Goal: Task Accomplishment & Management: Manage account settings

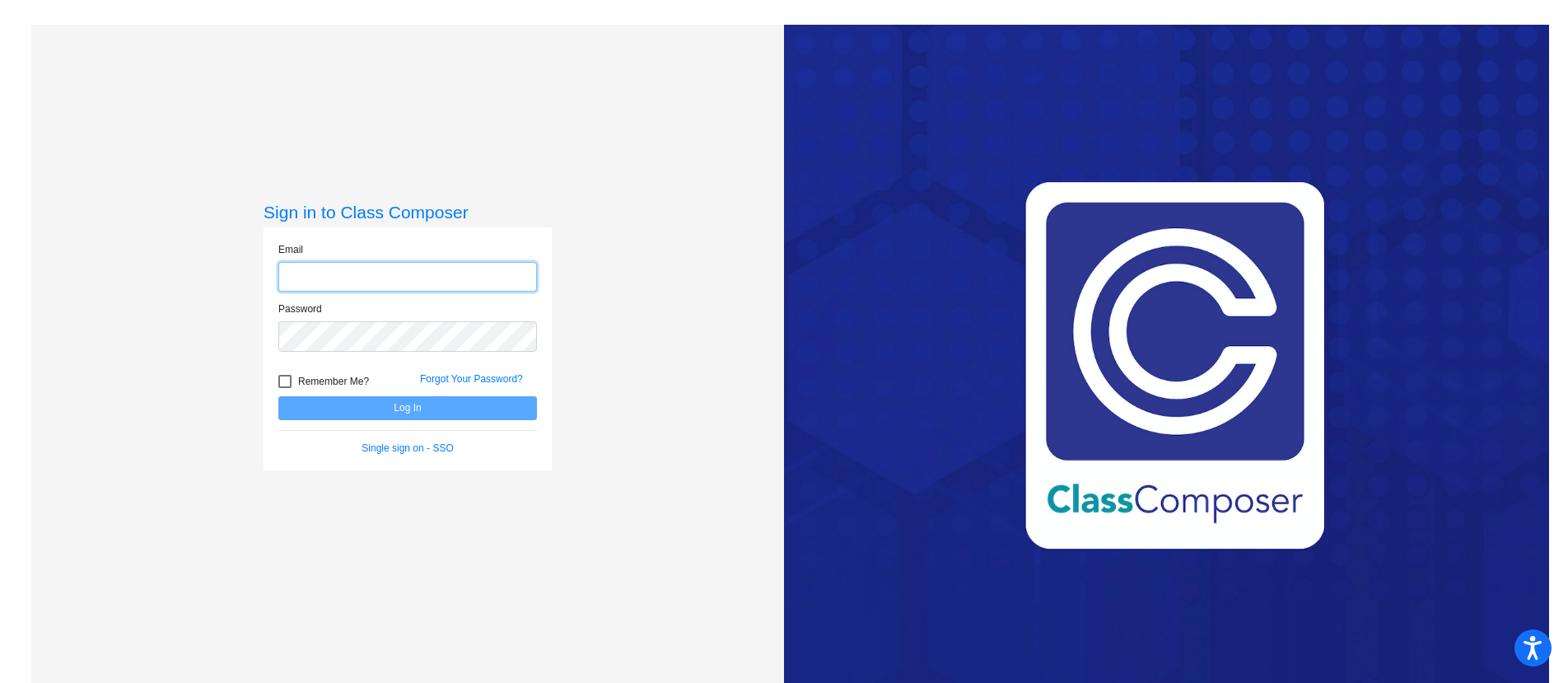
type input "[EMAIL_ADDRESS][DOMAIN_NAME]"
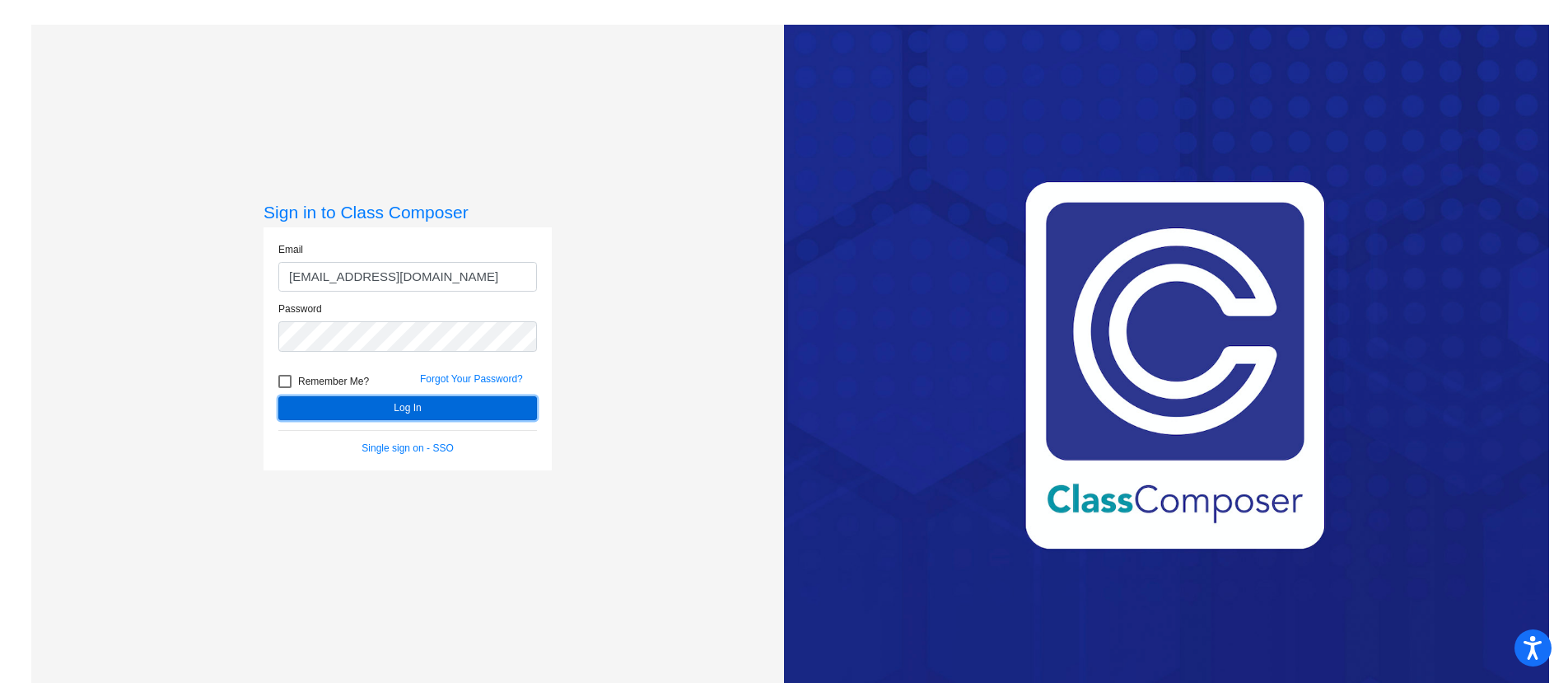
click at [400, 405] on button "Log In" at bounding box center [408, 407] width 259 height 24
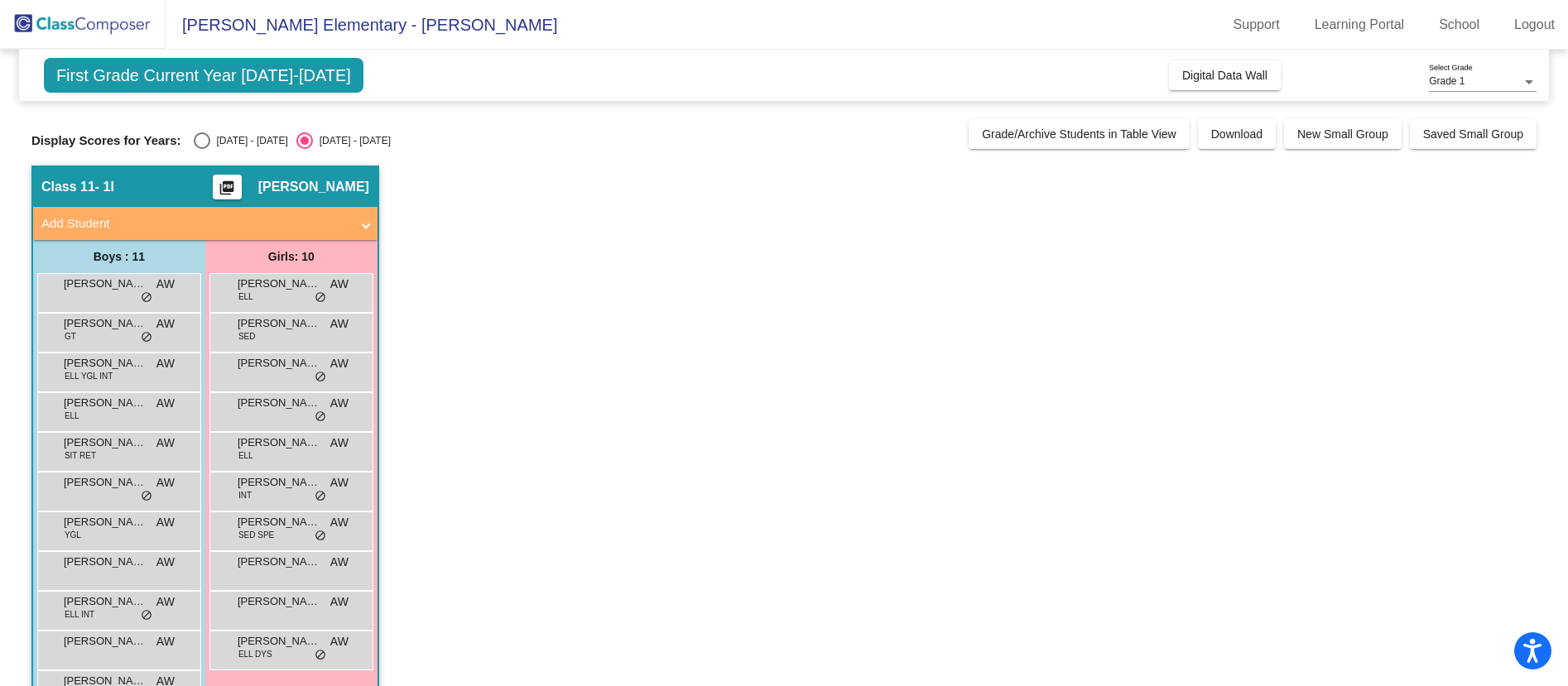
scroll to position [56, 0]
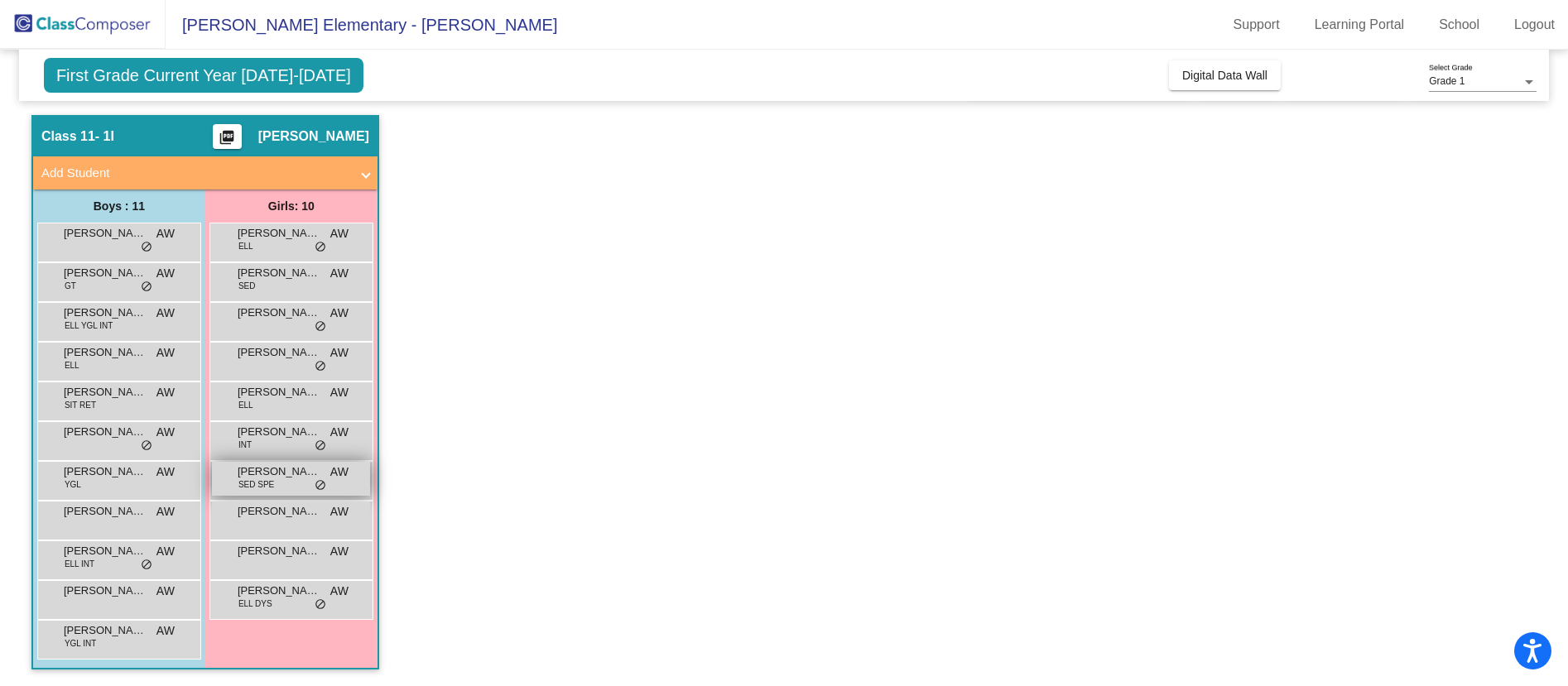
click at [259, 487] on span "SED SPE" at bounding box center [256, 484] width 35 height 13
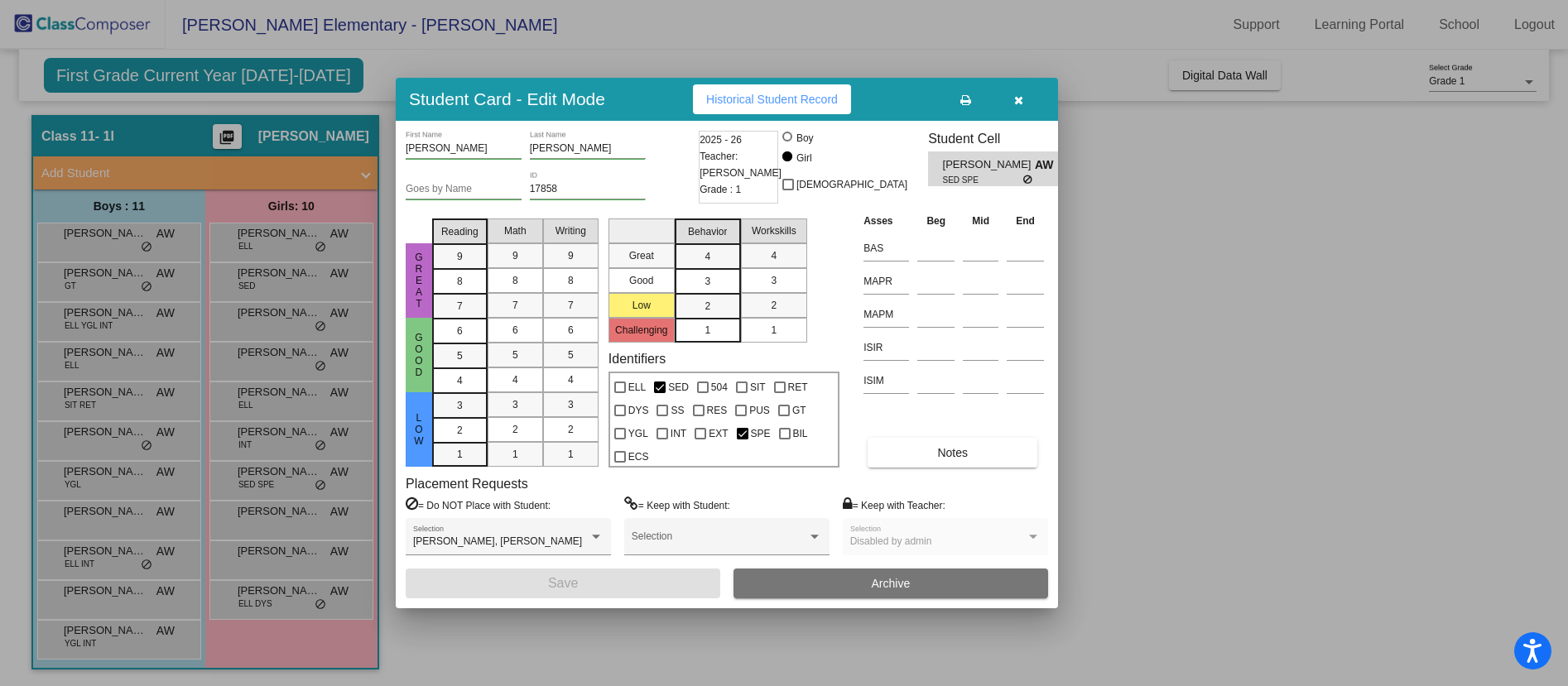
scroll to position [0, 0]
click at [1020, 107] on button "button" at bounding box center [1017, 99] width 53 height 30
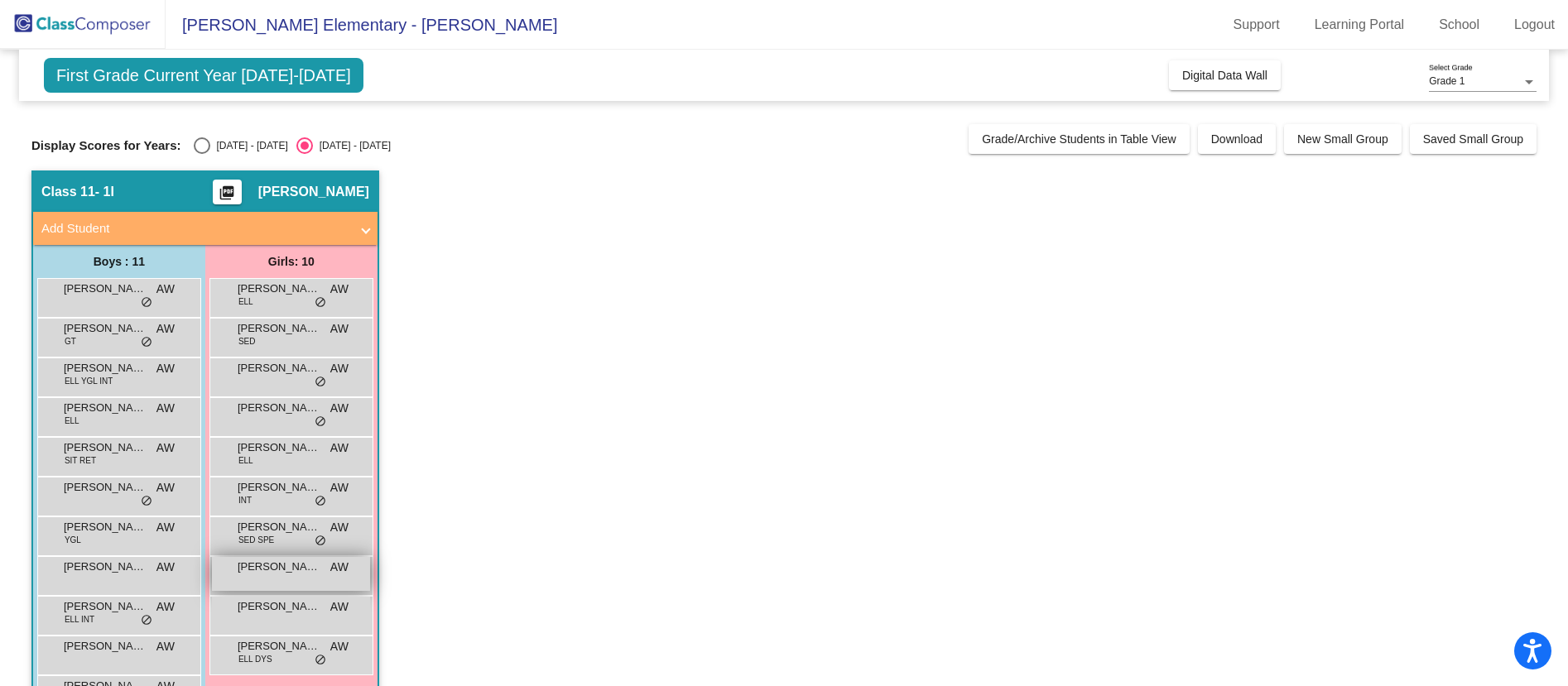
scroll to position [56, 0]
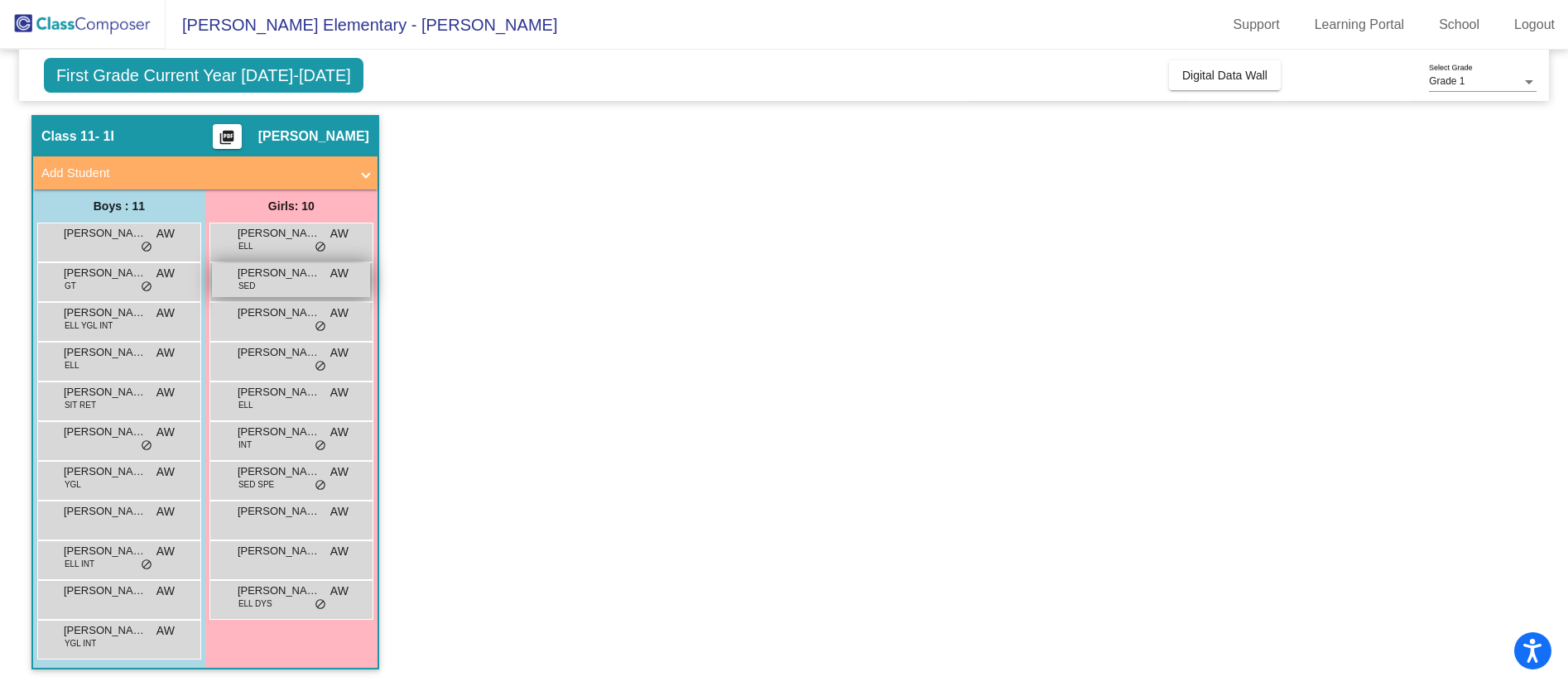
click at [279, 280] on span "Ana Leticia Munoz" at bounding box center [279, 273] width 83 height 17
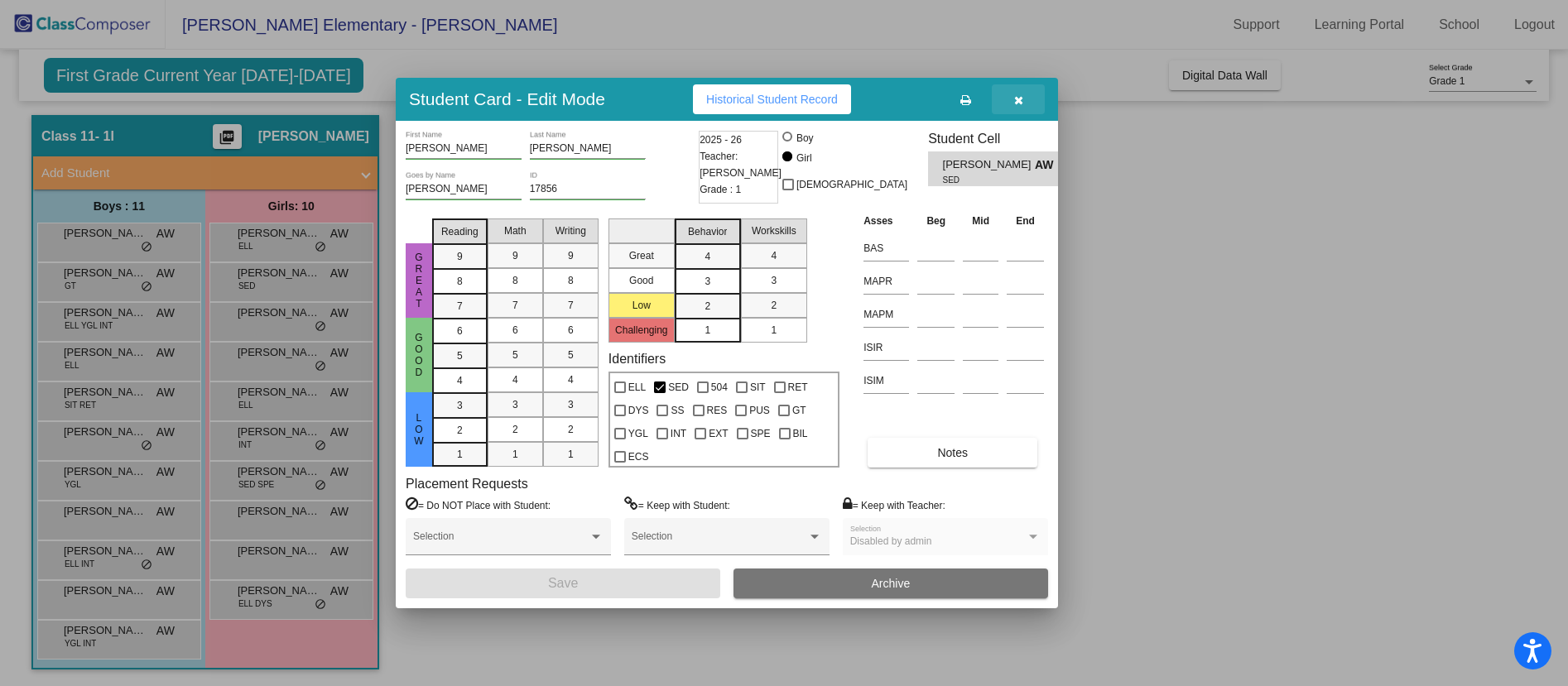
click at [1020, 96] on icon "button" at bounding box center [1018, 100] width 9 height 12
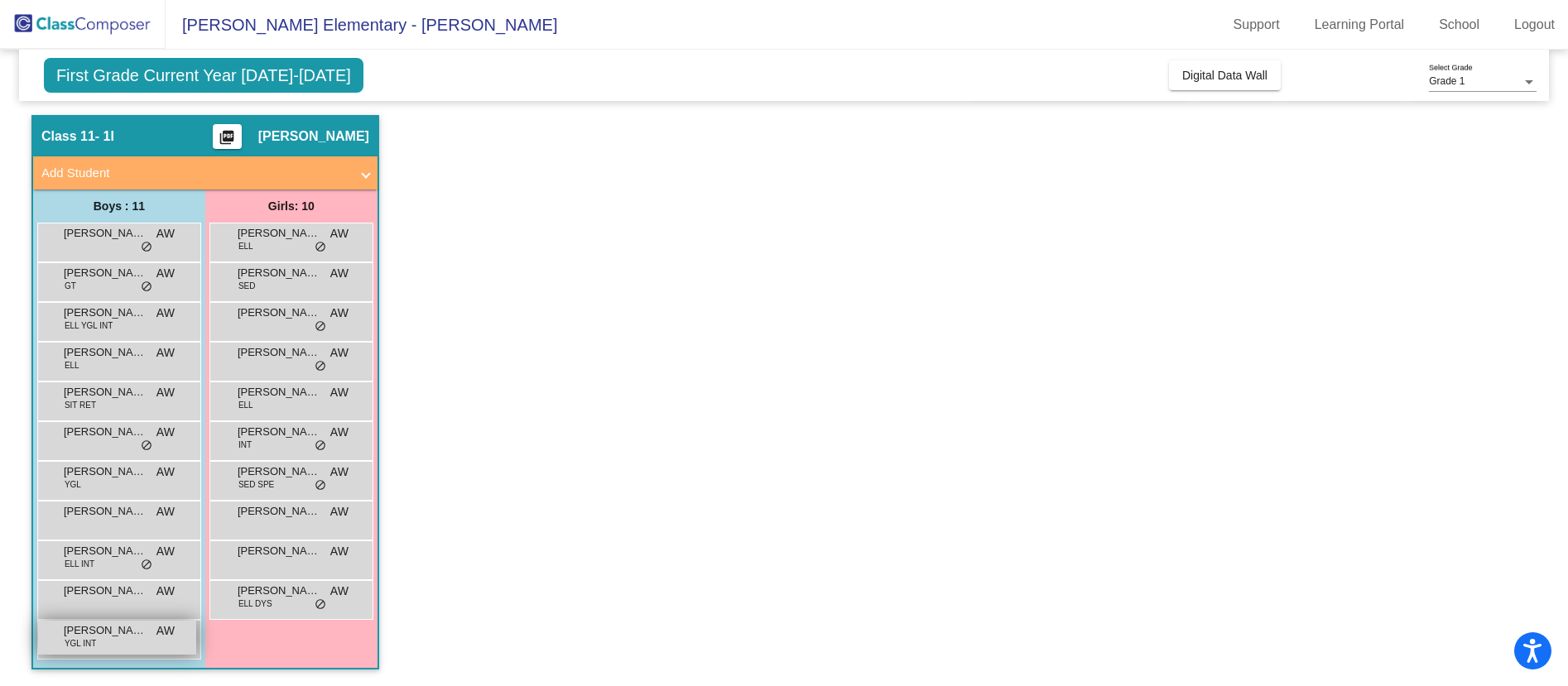
click at [111, 627] on span "Paxton Rodriguez" at bounding box center [105, 630] width 83 height 17
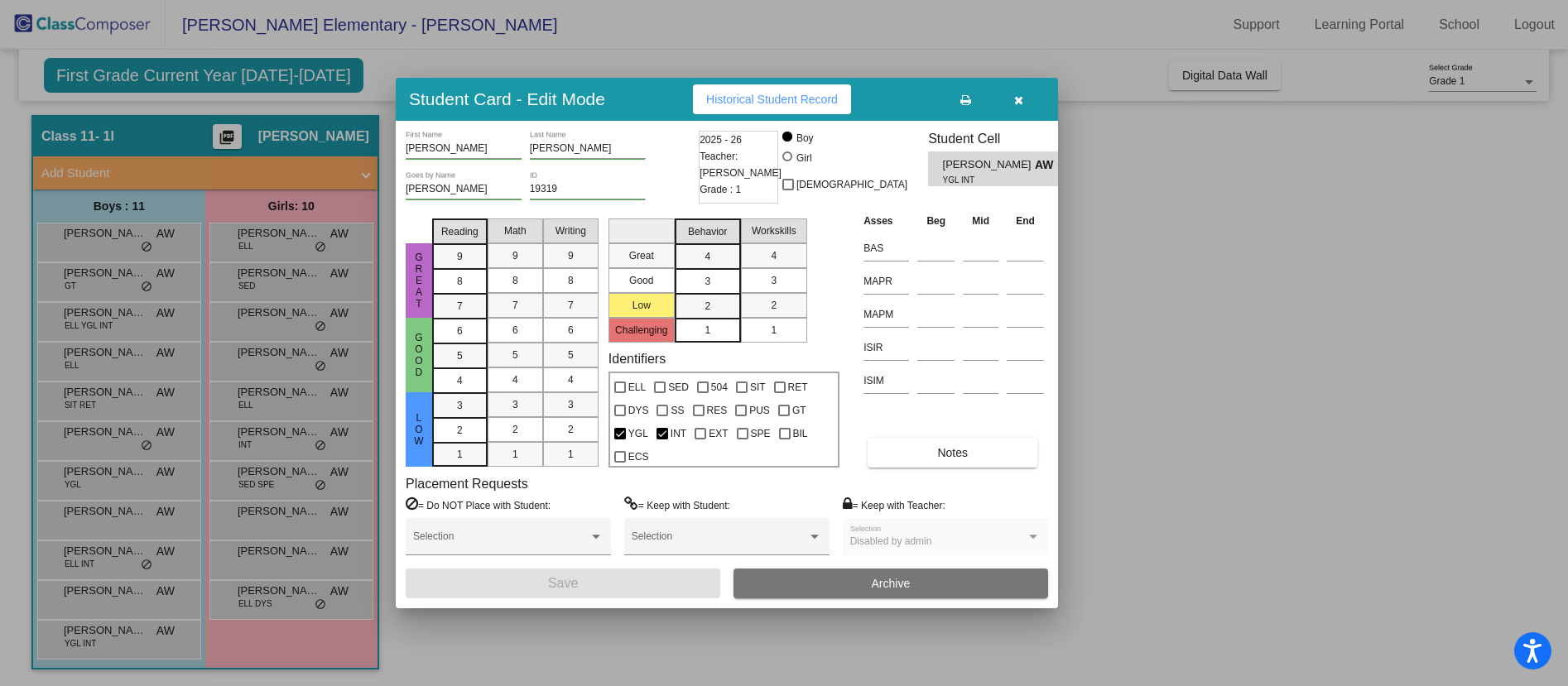
click at [1012, 104] on button "button" at bounding box center [1017, 99] width 53 height 30
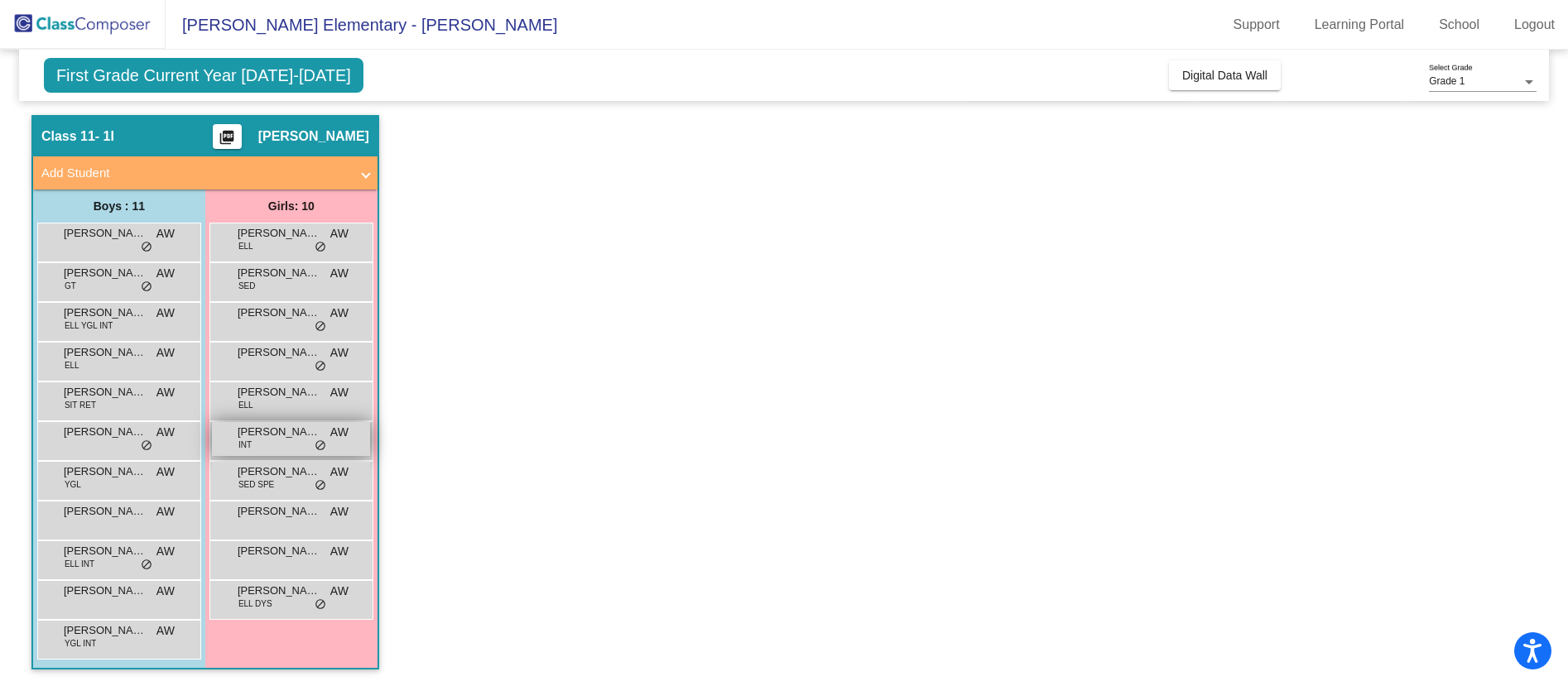
scroll to position [0, 0]
click at [269, 441] on div "Emma Loewen INT AW lock do_not_disturb_alt" at bounding box center [290, 439] width 158 height 34
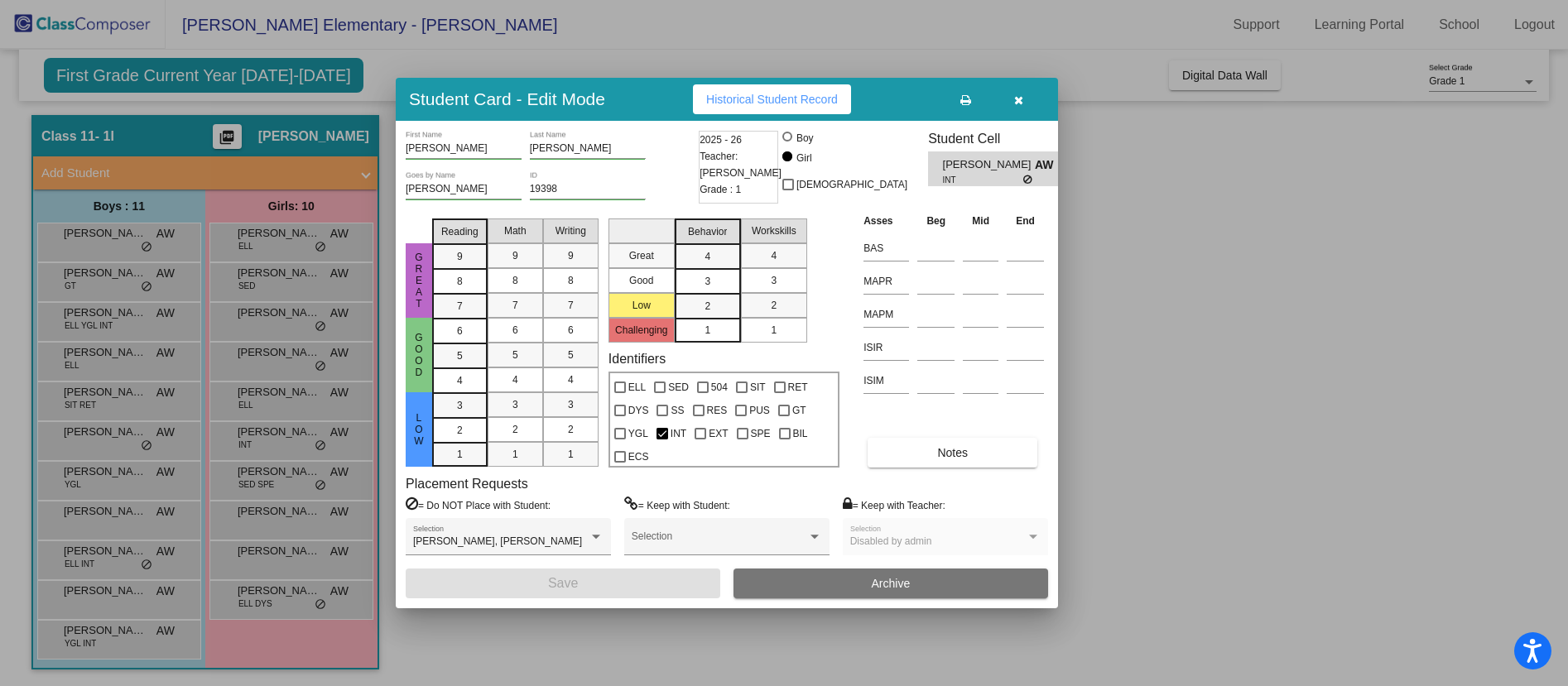
click at [1027, 100] on button "button" at bounding box center [1017, 99] width 53 height 30
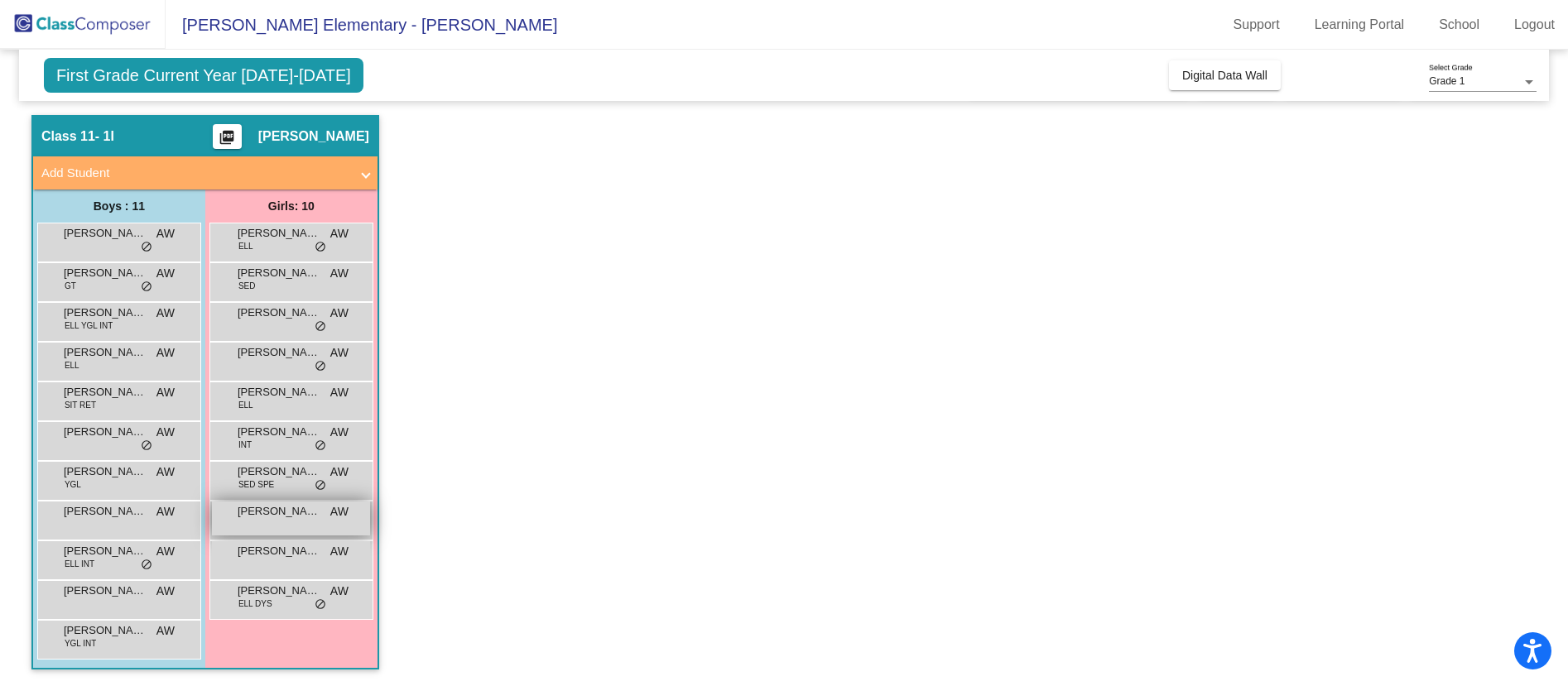
click at [322, 510] on div "Kendyl Graham AW lock do_not_disturb_alt" at bounding box center [290, 518] width 158 height 34
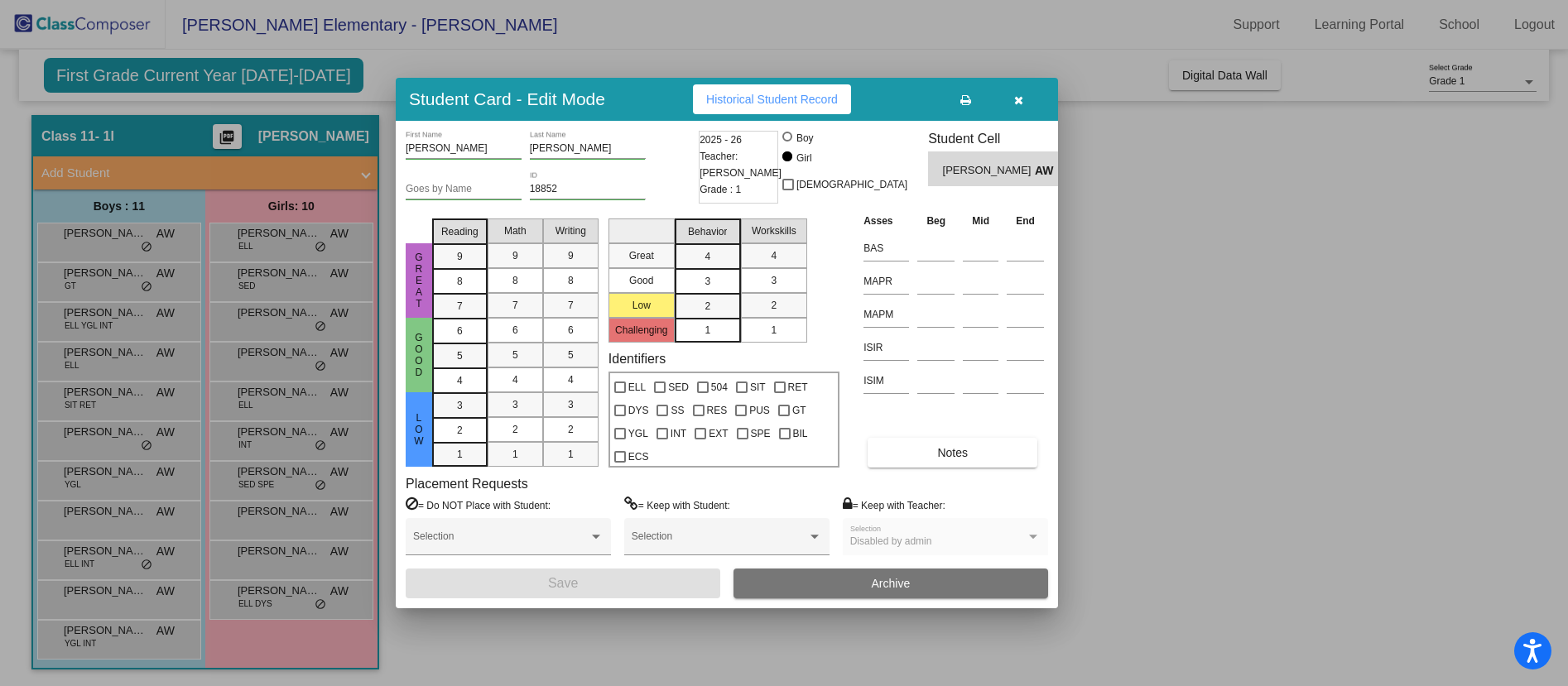
click at [1027, 90] on button "button" at bounding box center [1017, 99] width 53 height 30
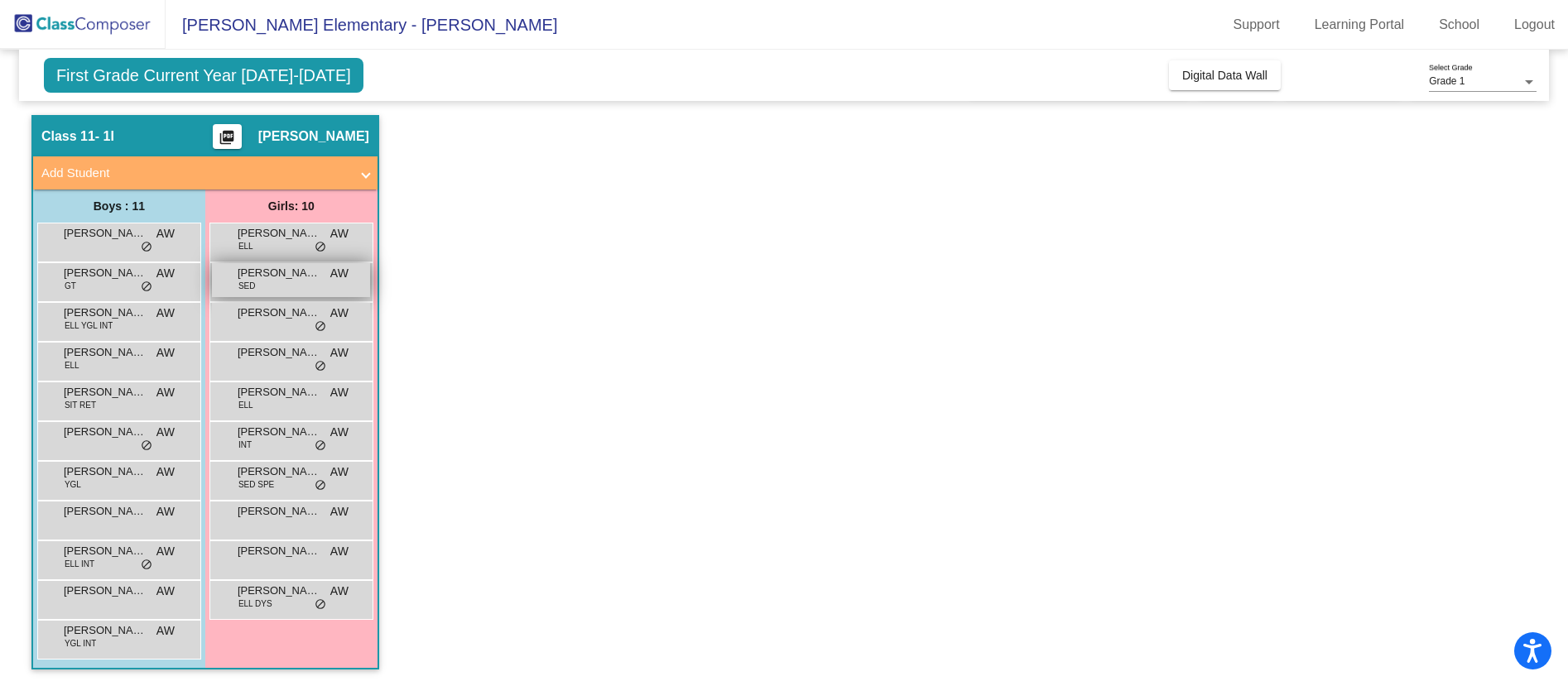
click at [270, 289] on div "Ana Leticia Munoz SED AW lock do_not_disturb_alt" at bounding box center [290, 280] width 158 height 34
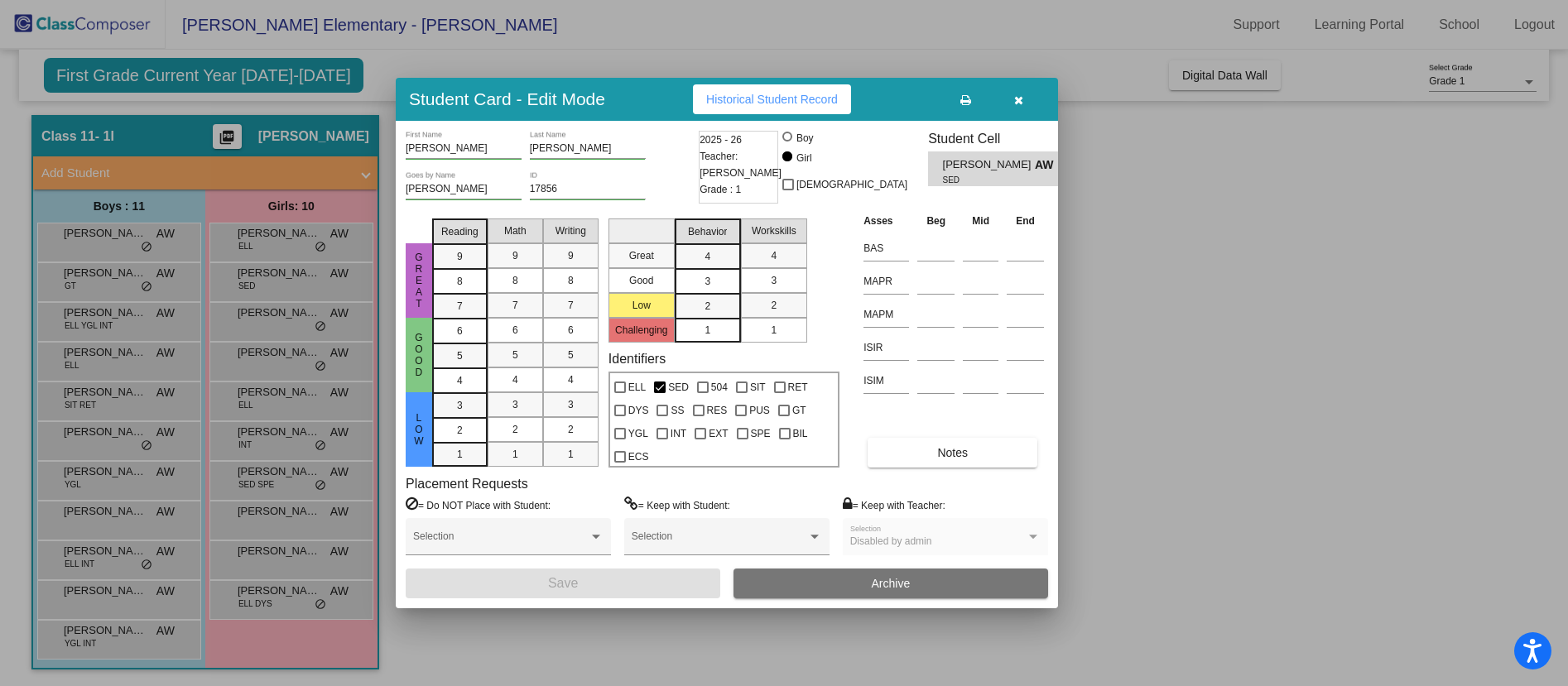
click at [1010, 100] on button "button" at bounding box center [1017, 99] width 53 height 30
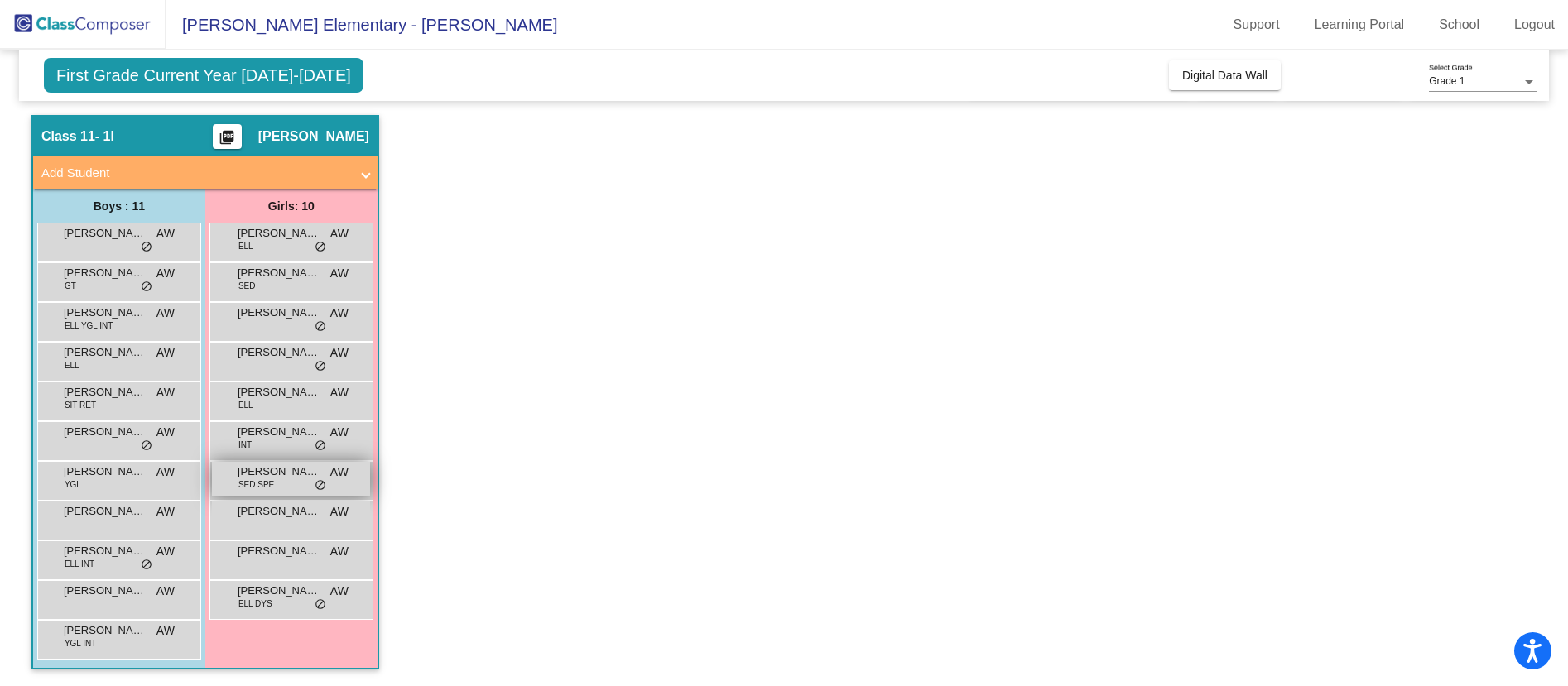
click at [260, 488] on span "SED SPE" at bounding box center [256, 484] width 35 height 13
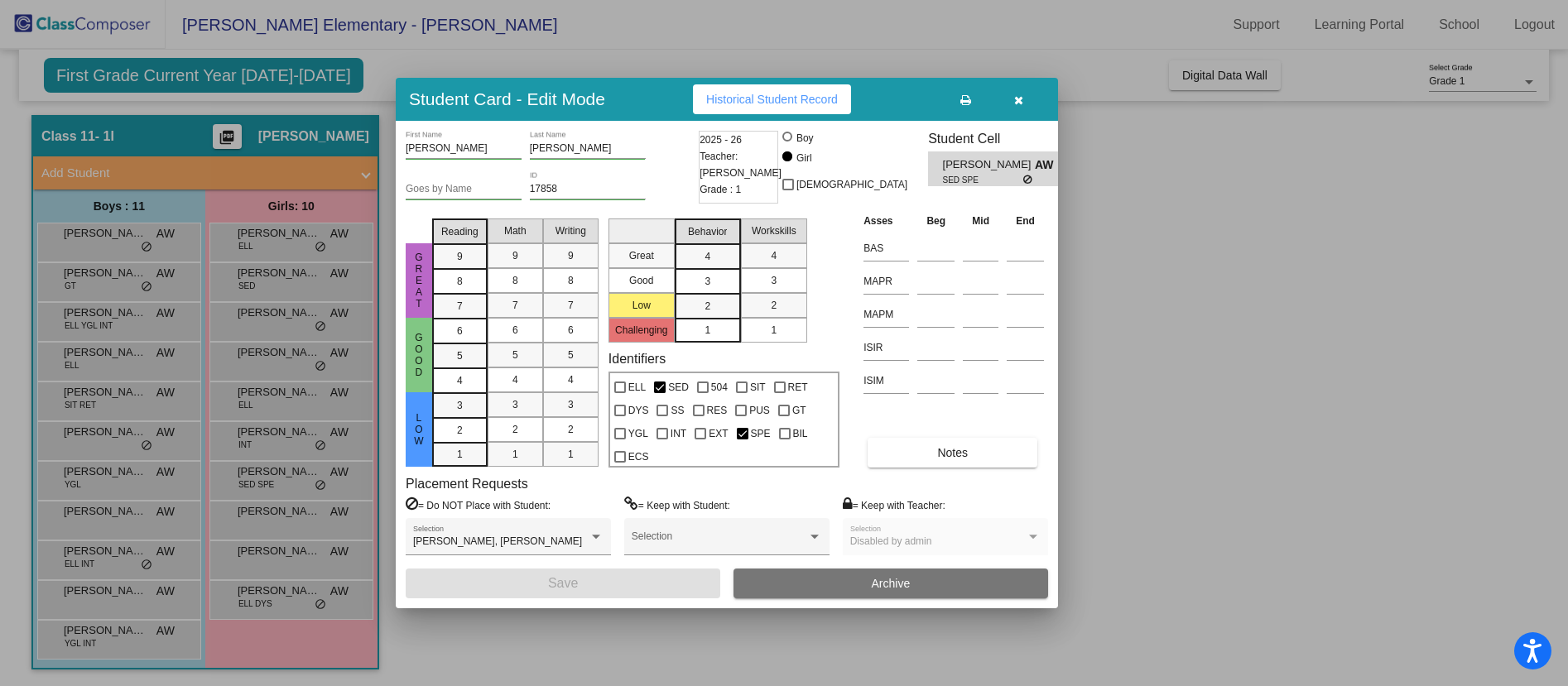
click at [1025, 96] on button "button" at bounding box center [1017, 99] width 53 height 30
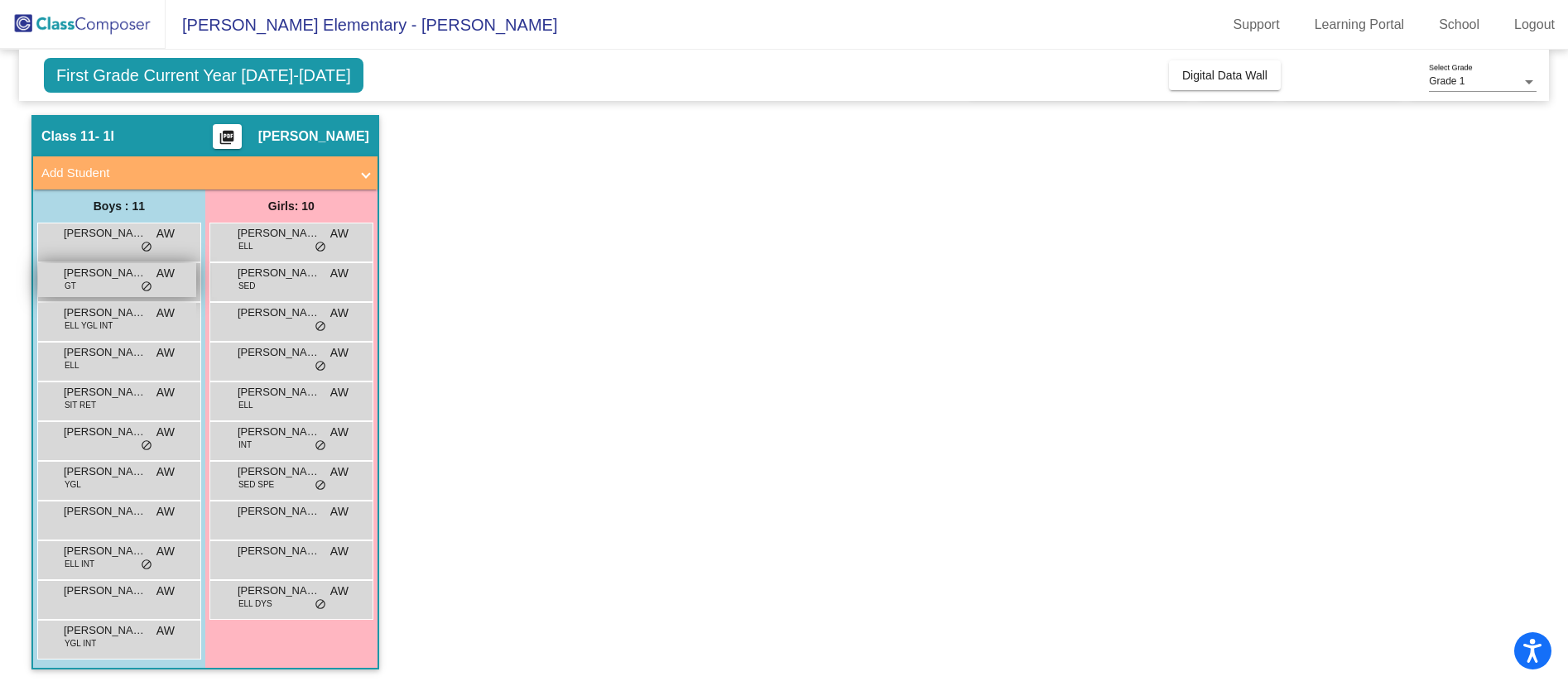
click at [80, 274] on span "Axel Briones" at bounding box center [105, 273] width 83 height 17
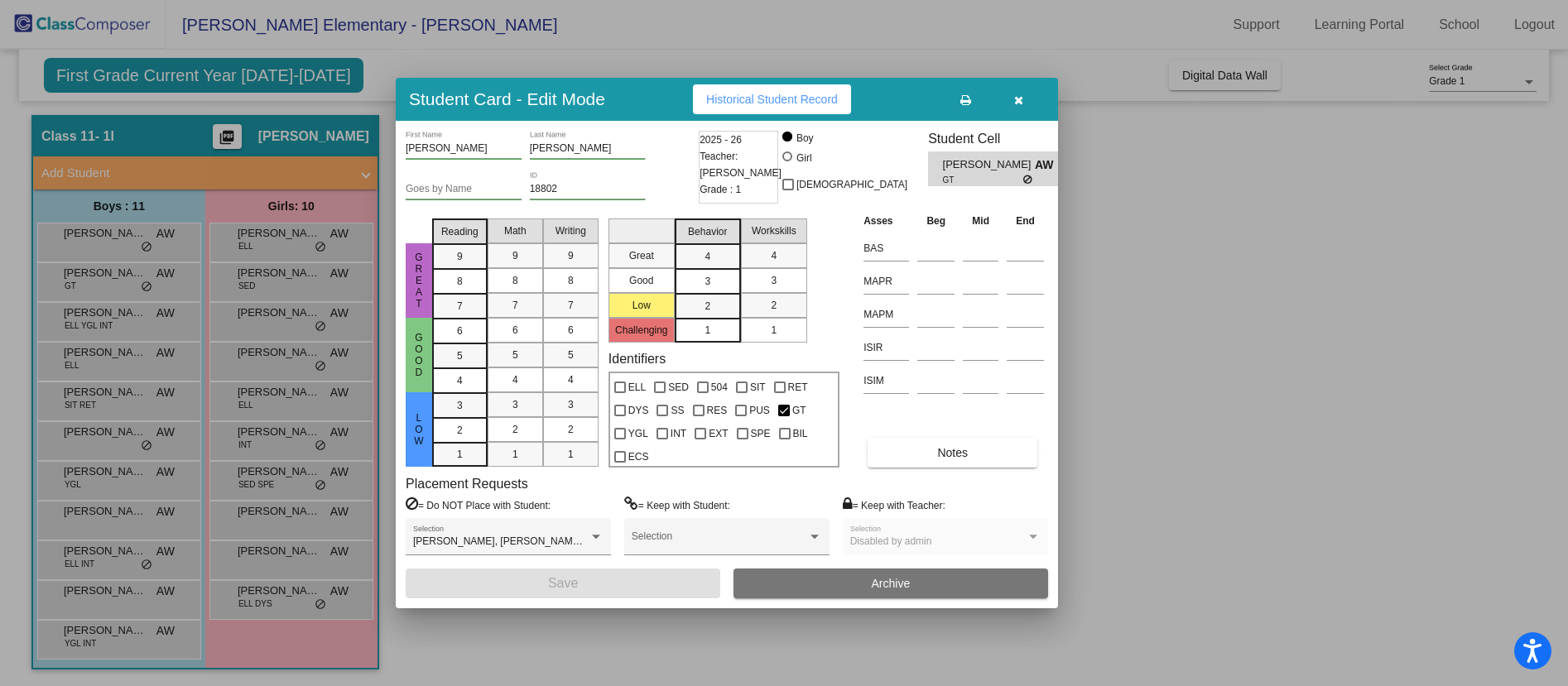
click at [1012, 95] on button "button" at bounding box center [1017, 99] width 53 height 30
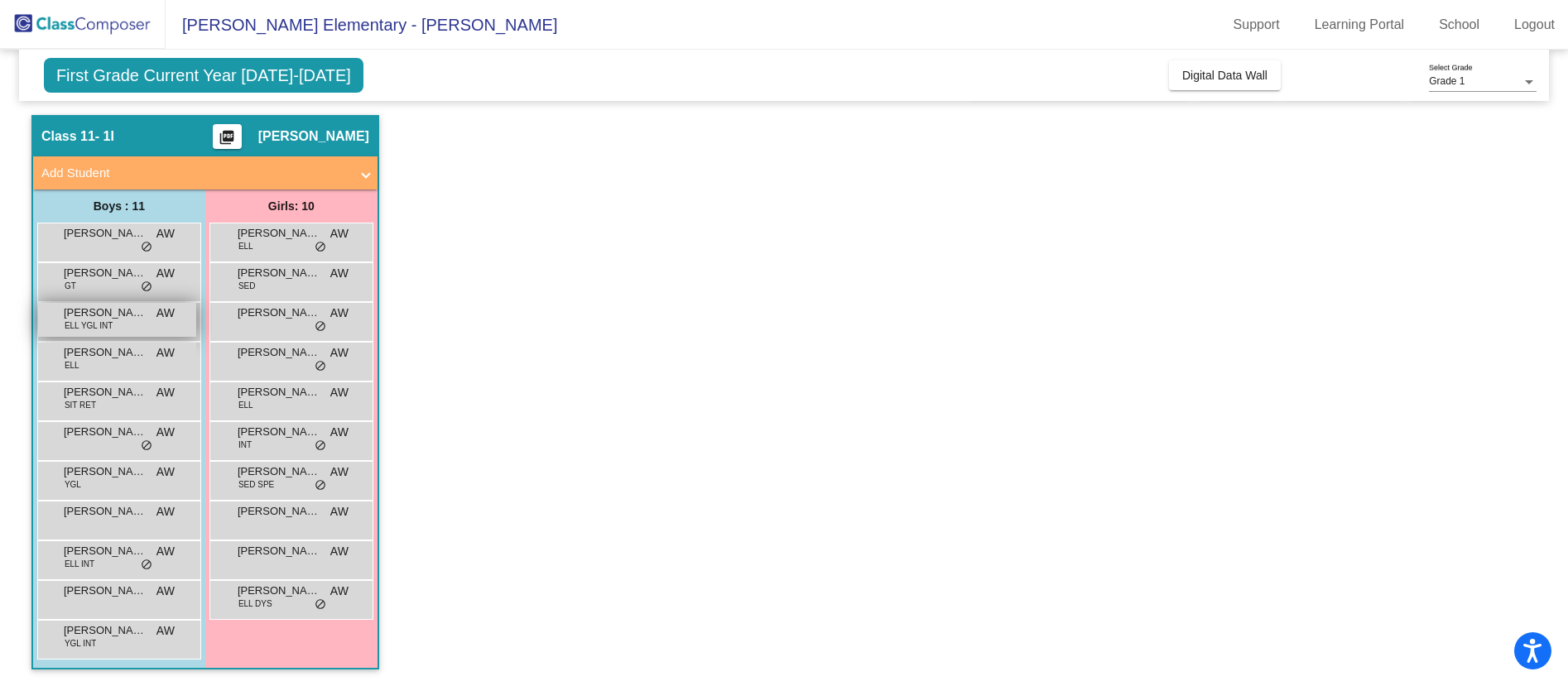
click at [117, 320] on span "Cleofas Perez Rivera" at bounding box center [105, 313] width 83 height 17
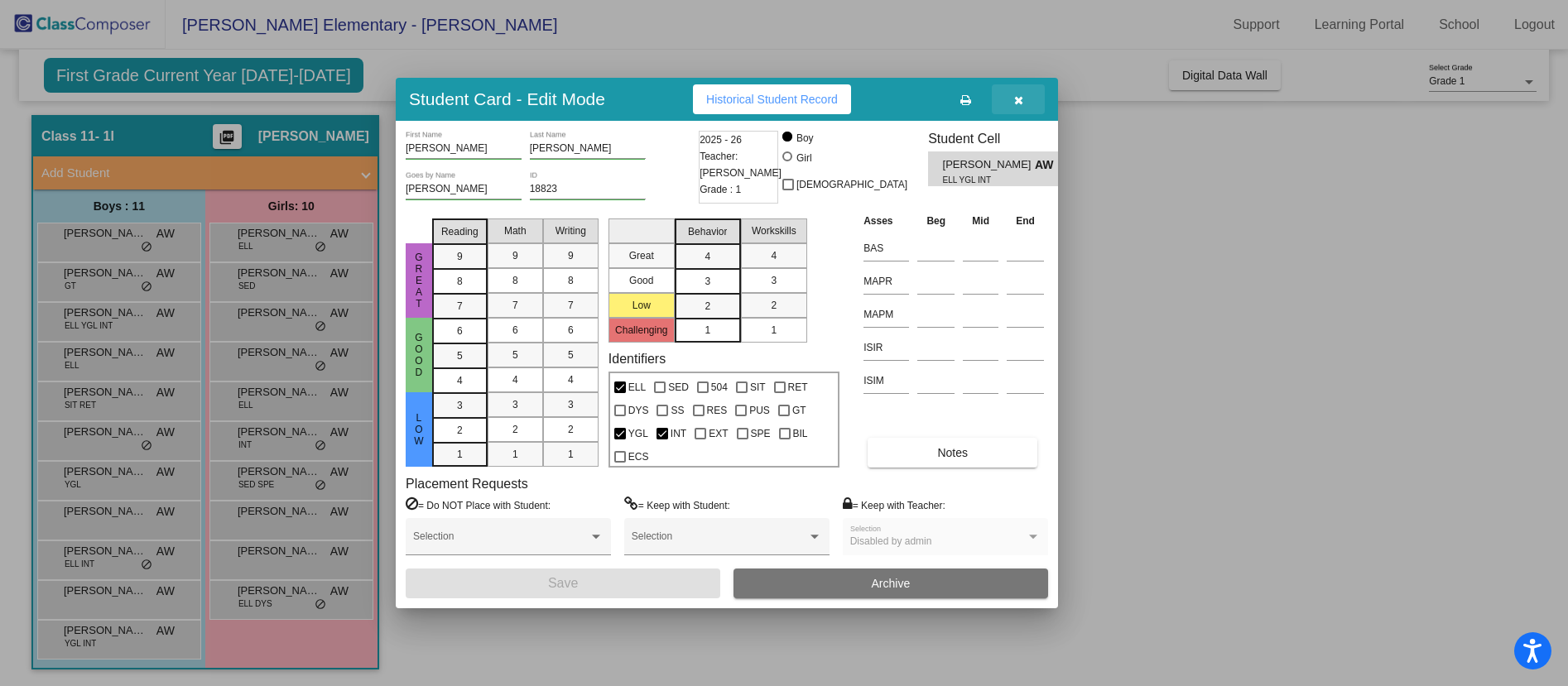
click at [1024, 105] on button "button" at bounding box center [1017, 99] width 53 height 30
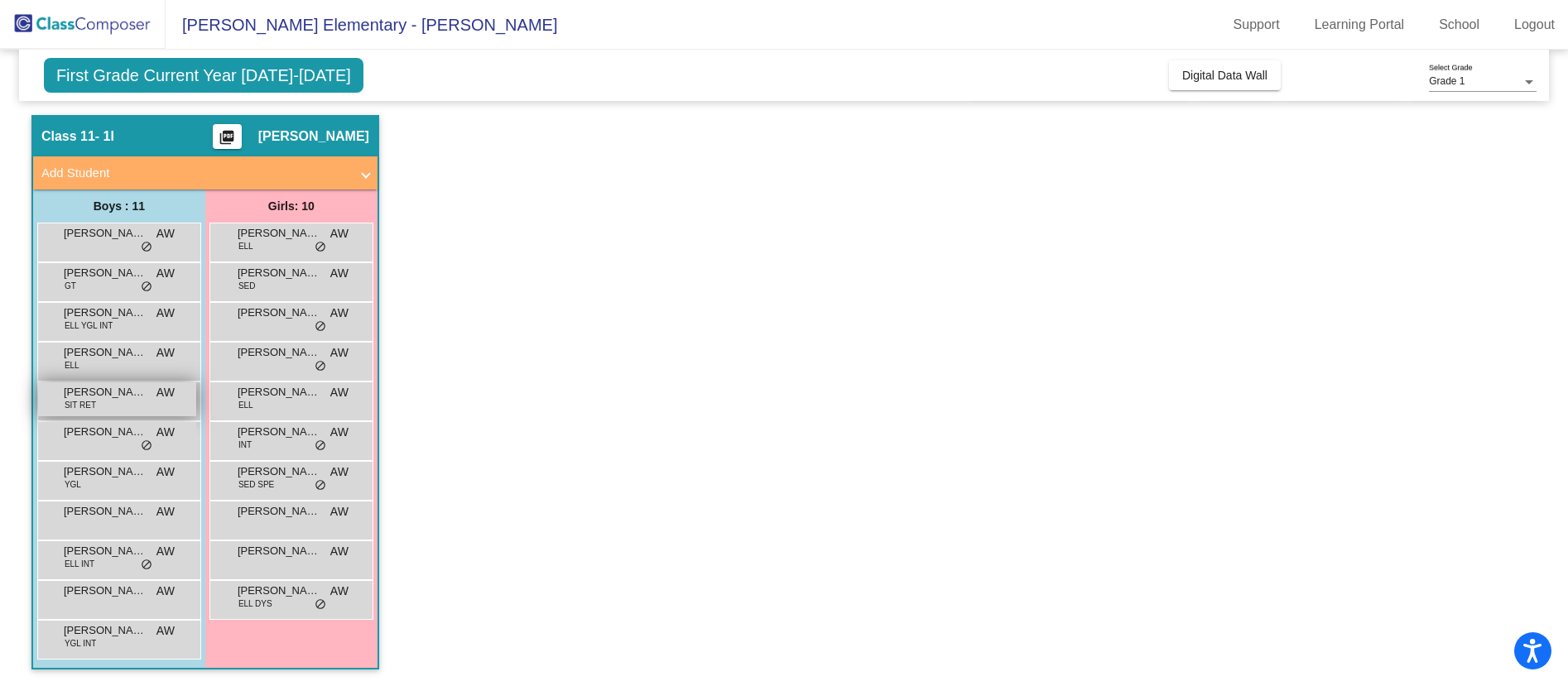
click at [76, 408] on span "SIT RET" at bounding box center [79, 404] width 31 height 13
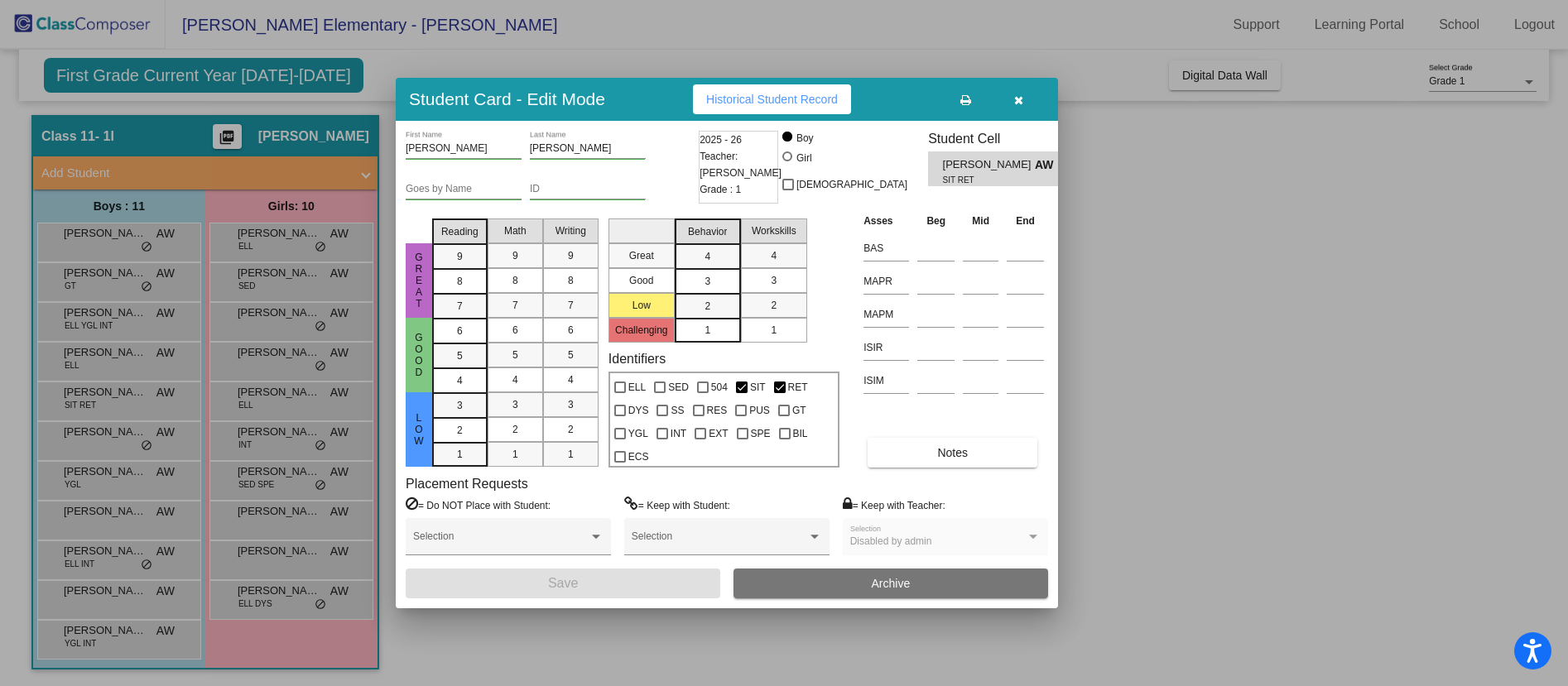
click at [1016, 116] on div "Student Card - Edit Mode Historical Student Record" at bounding box center [727, 99] width 662 height 43
click at [1014, 105] on icon "button" at bounding box center [1018, 100] width 9 height 12
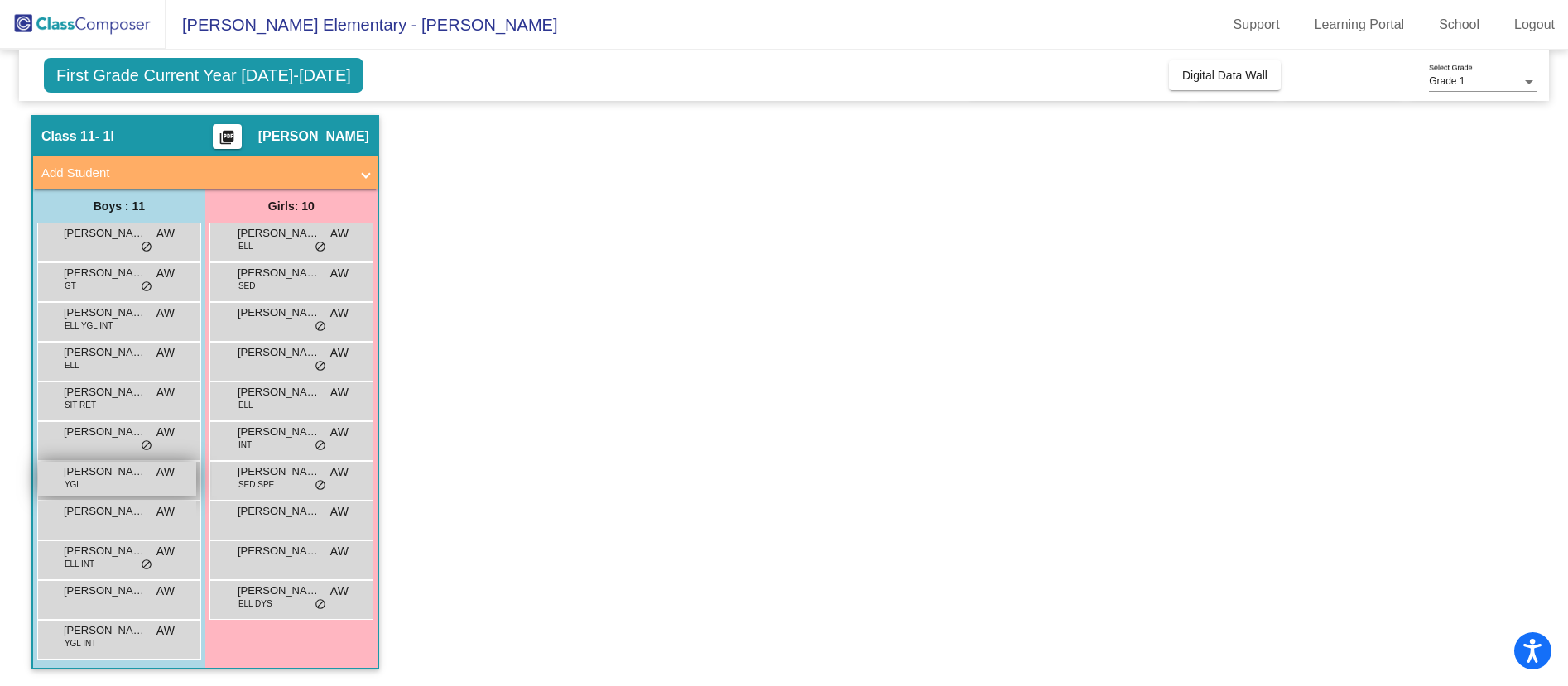
click at [101, 480] on div "Levi Klassen YGL AW lock do_not_disturb_alt" at bounding box center [117, 478] width 158 height 34
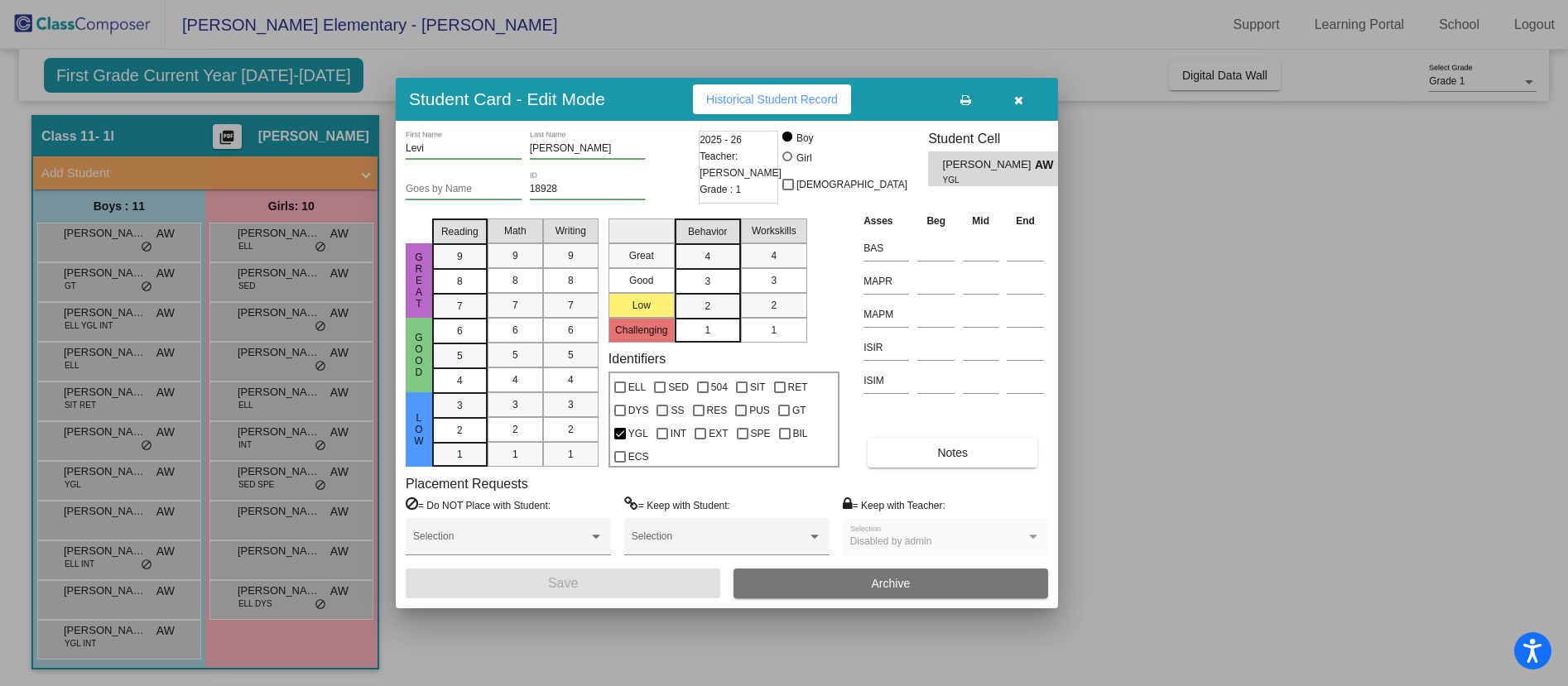
click at [1031, 98] on button "button" at bounding box center [1017, 99] width 53 height 30
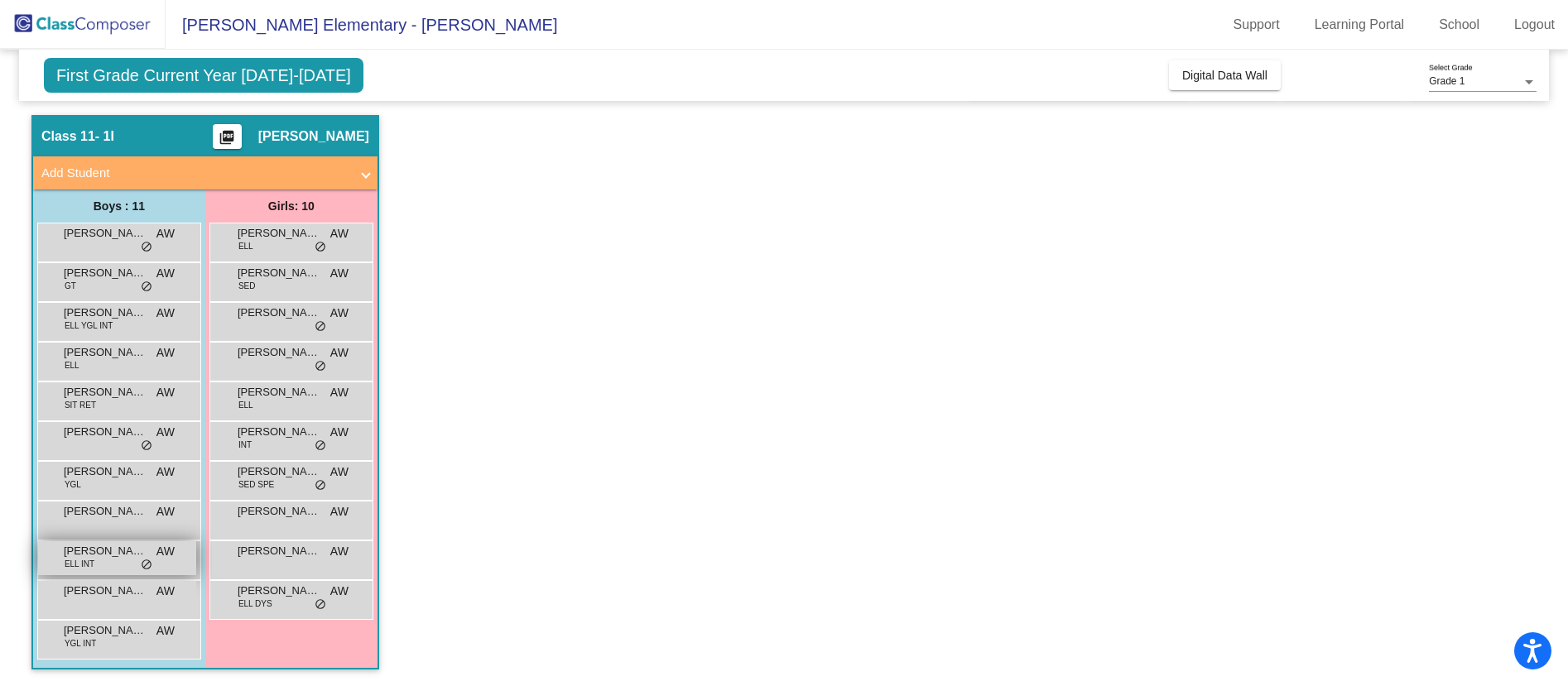
click at [117, 552] on span "Matthew Leyva-Lira" at bounding box center [105, 551] width 83 height 17
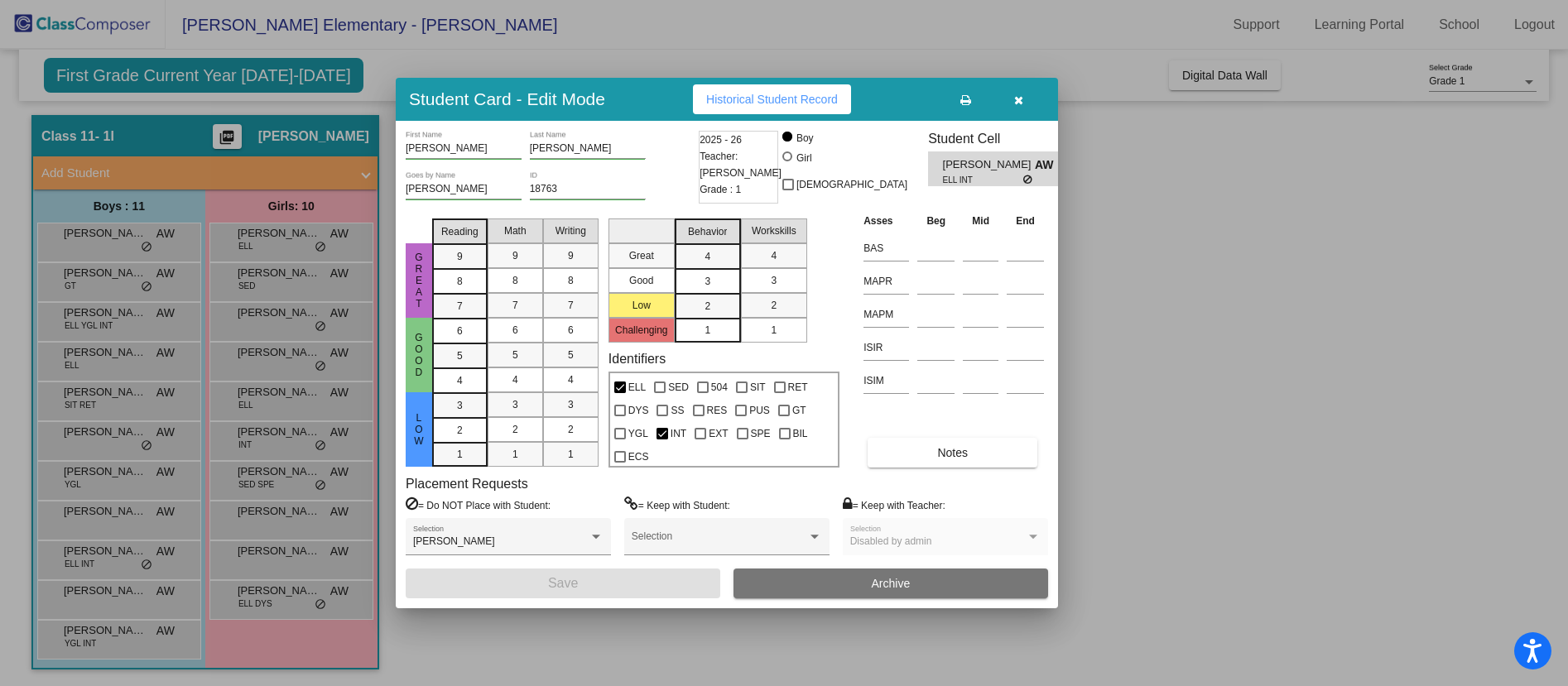
click at [1030, 100] on button "button" at bounding box center [1017, 99] width 53 height 30
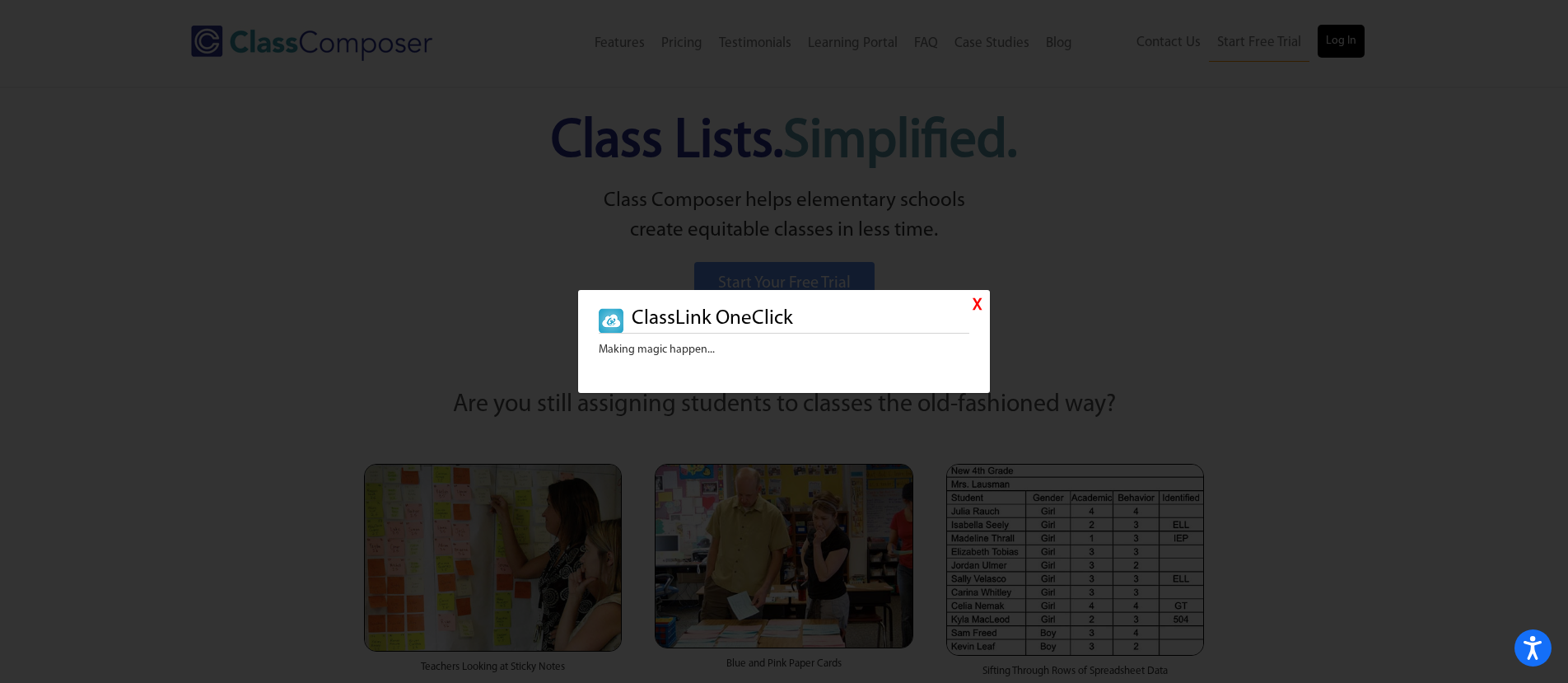
click at [1321, 51] on div "X ClassLink OneClick Making magic happen..." at bounding box center [784, 341] width 1568 height 683
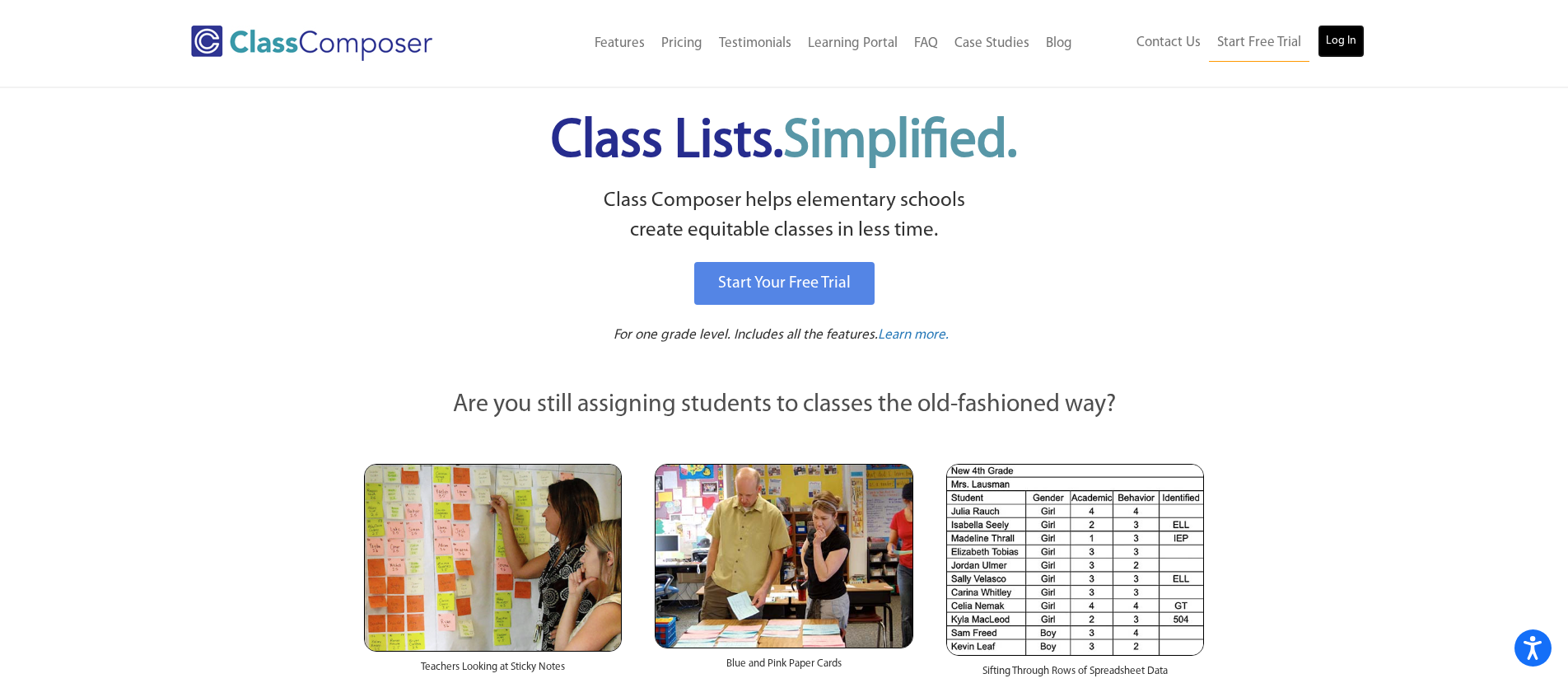
click at [1339, 51] on link "Log In" at bounding box center [1341, 40] width 47 height 33
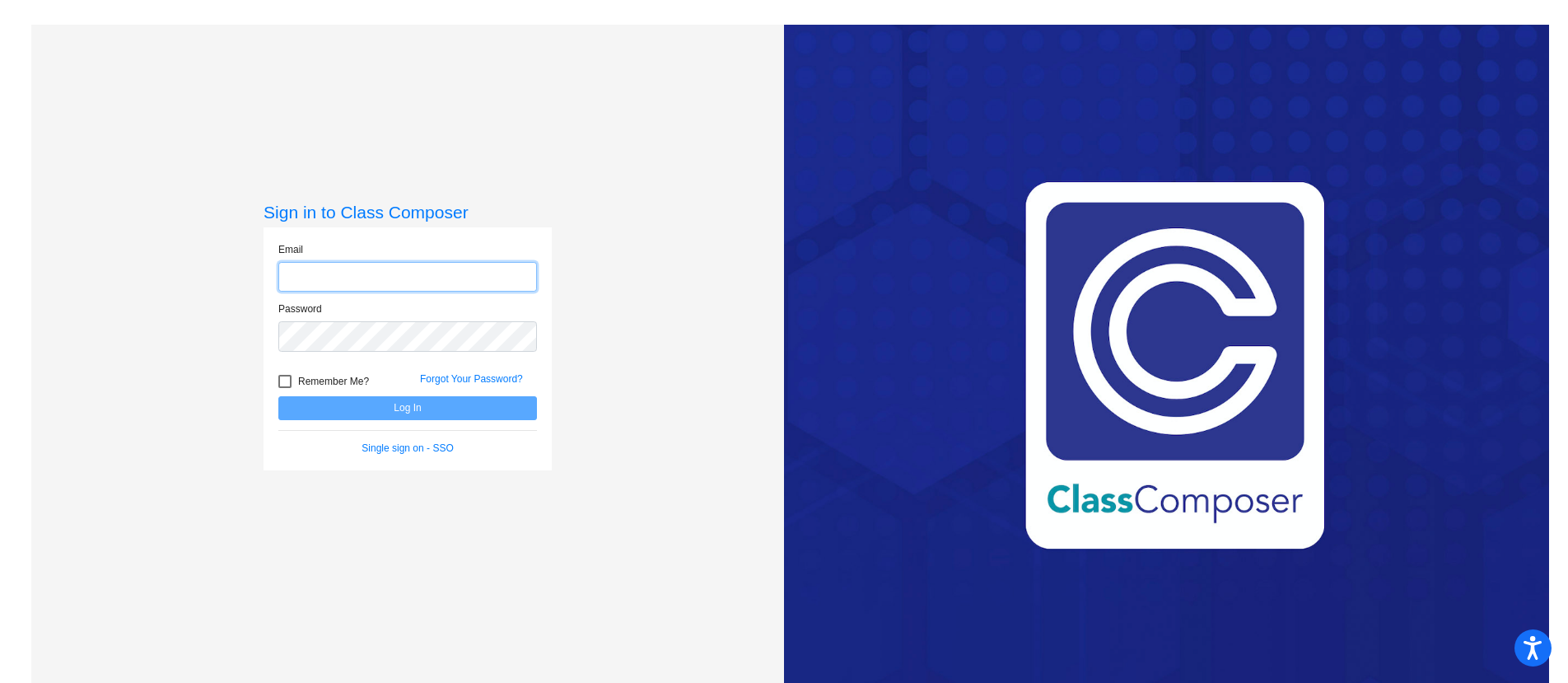
type input "[EMAIL_ADDRESS][DOMAIN_NAME]"
click at [284, 384] on div at bounding box center [285, 381] width 13 height 13
click at [284, 388] on input "Remember Me?" at bounding box center [284, 388] width 1 height 1
checkbox input "true"
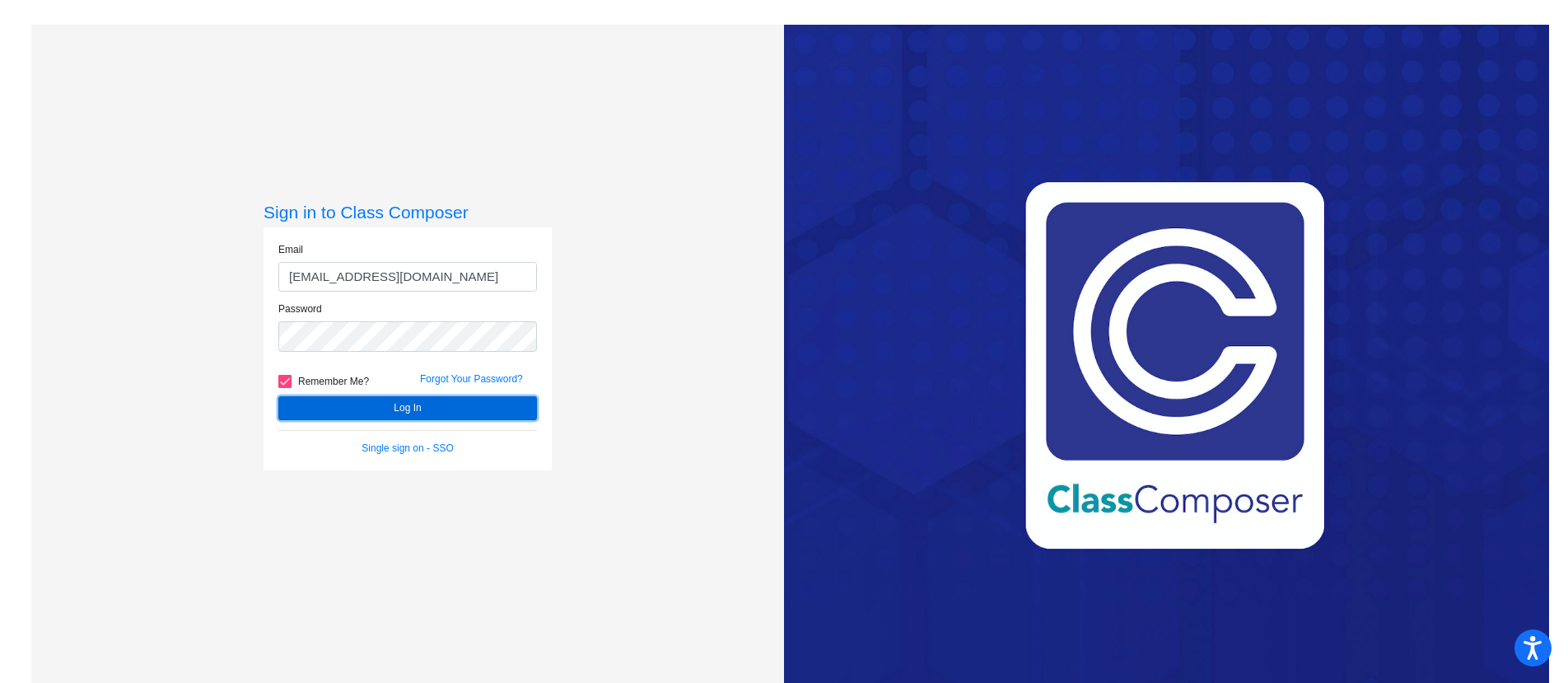
click at [339, 408] on button "Log In" at bounding box center [408, 407] width 259 height 24
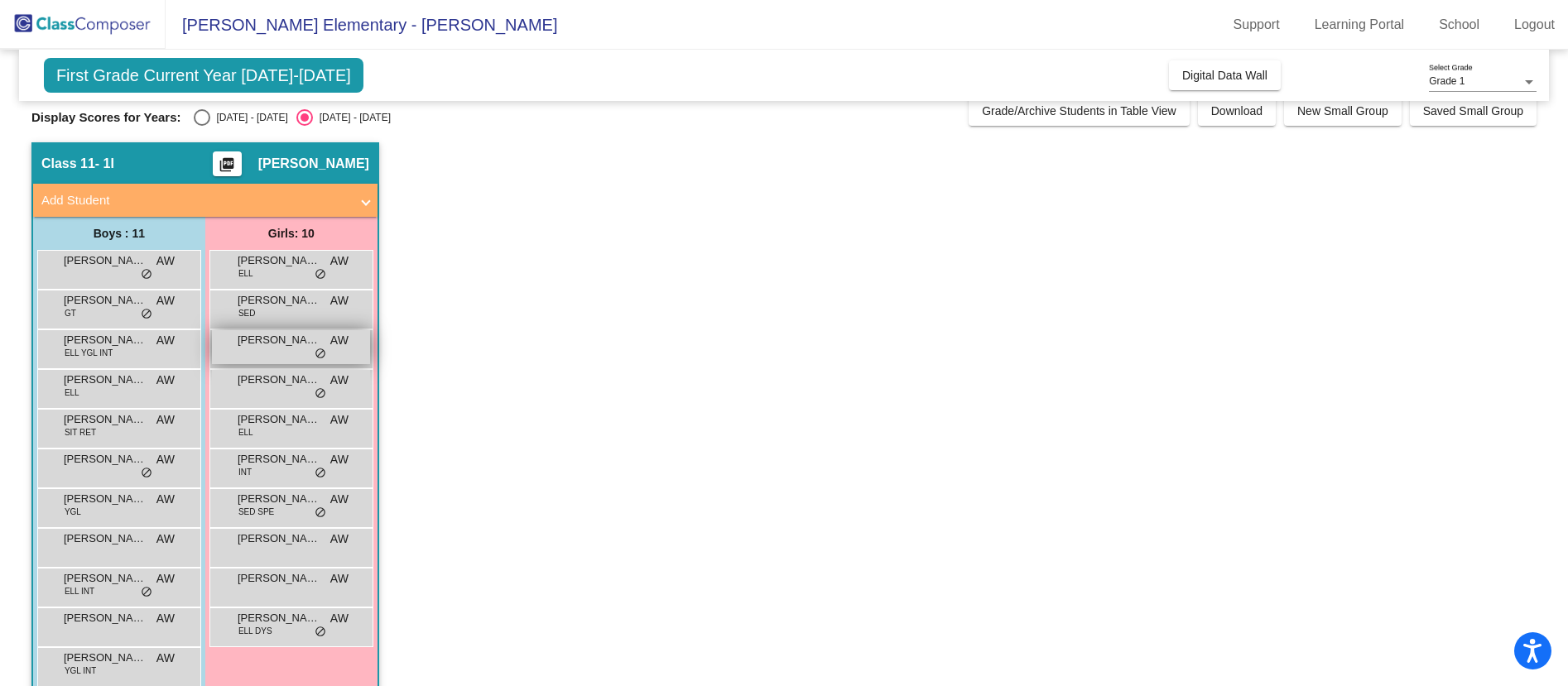
scroll to position [56, 0]
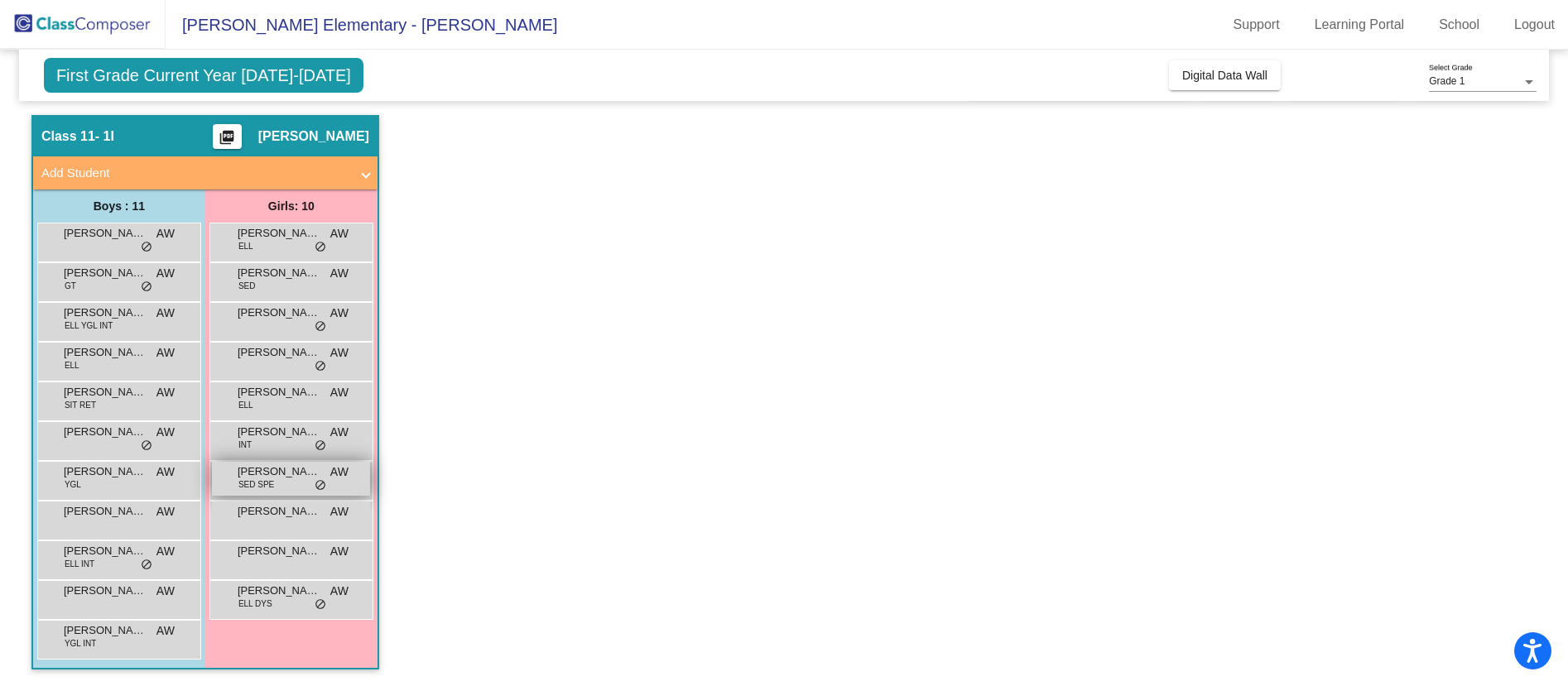
click at [266, 488] on span "SED SPE" at bounding box center [256, 484] width 35 height 13
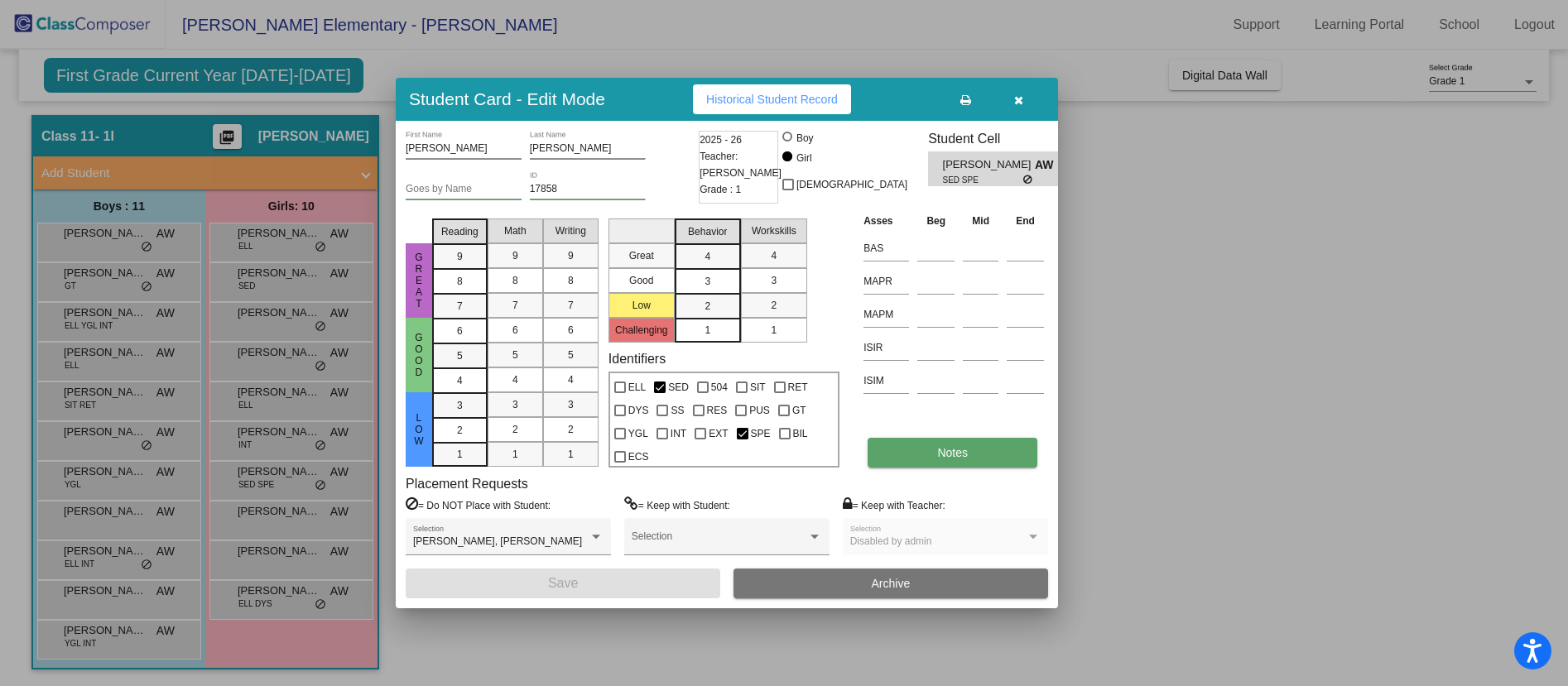
click at [951, 456] on span "Notes" at bounding box center [952, 452] width 30 height 14
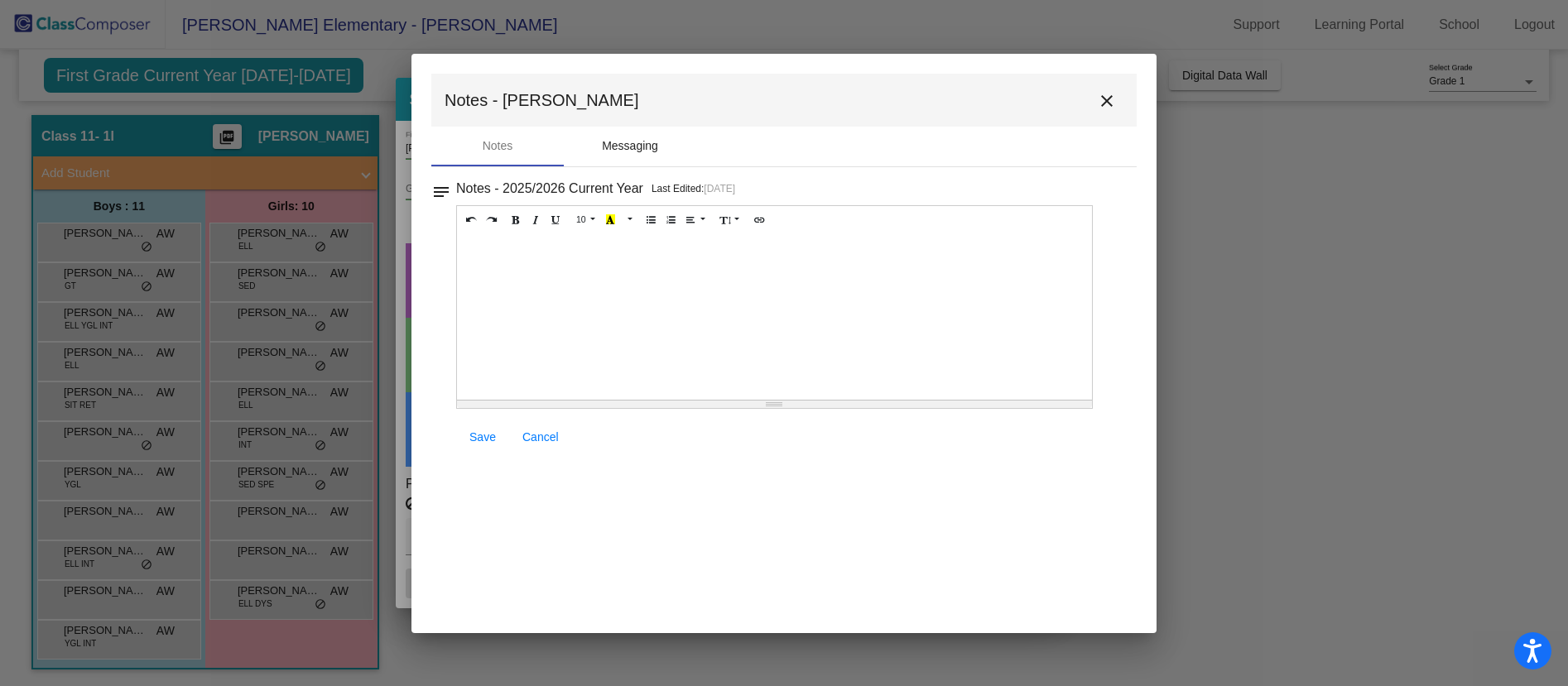
click at [654, 155] on div "Messaging" at bounding box center [630, 146] width 133 height 40
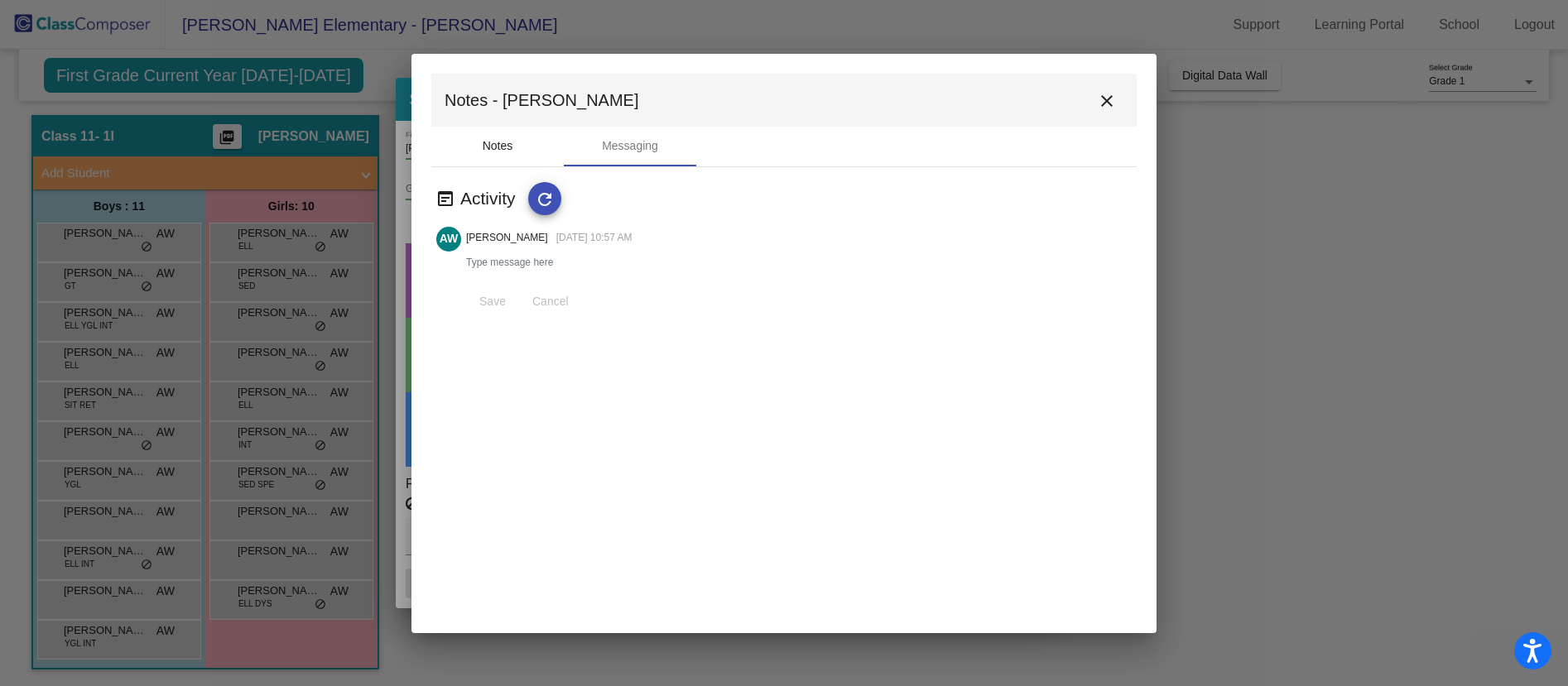
click at [490, 156] on div "Notes" at bounding box center [497, 146] width 133 height 40
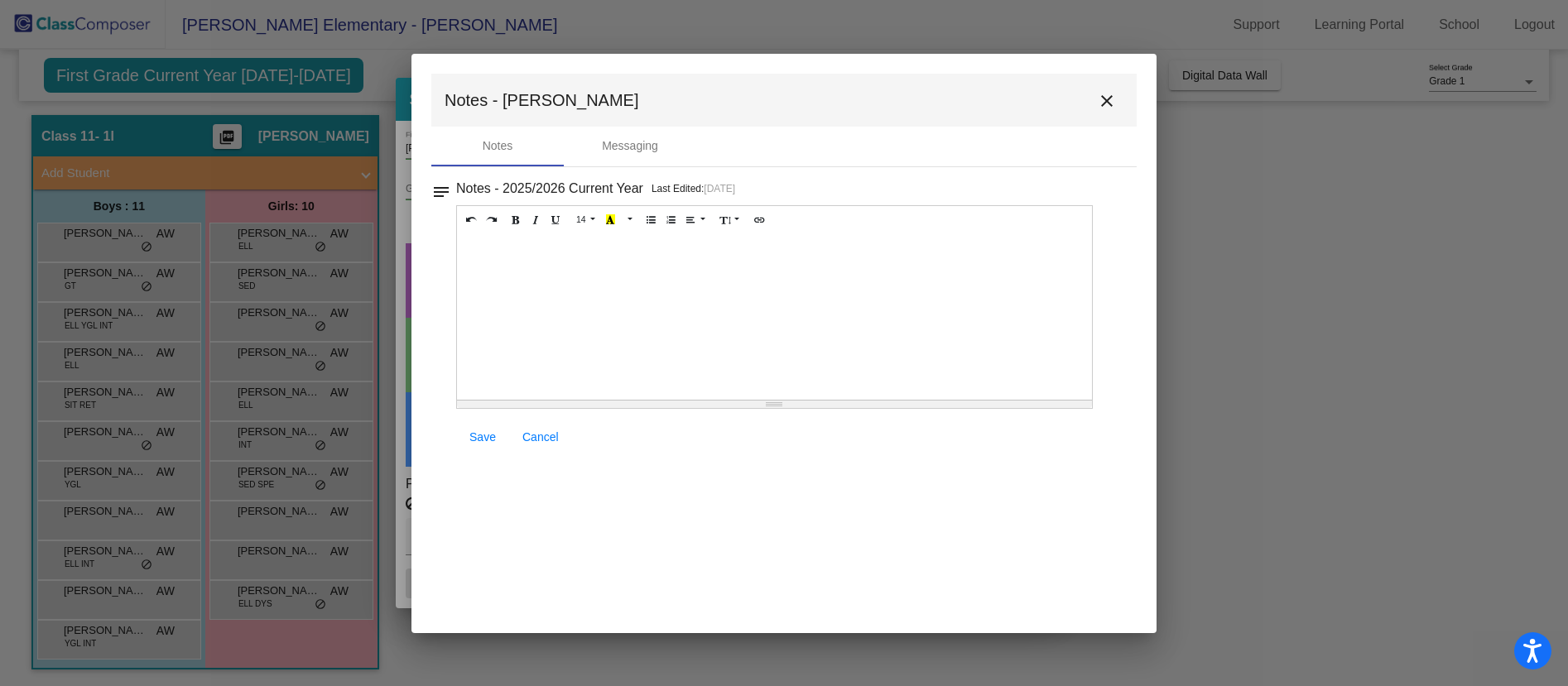
click at [1104, 102] on mat-icon "close" at bounding box center [1107, 101] width 20 height 20
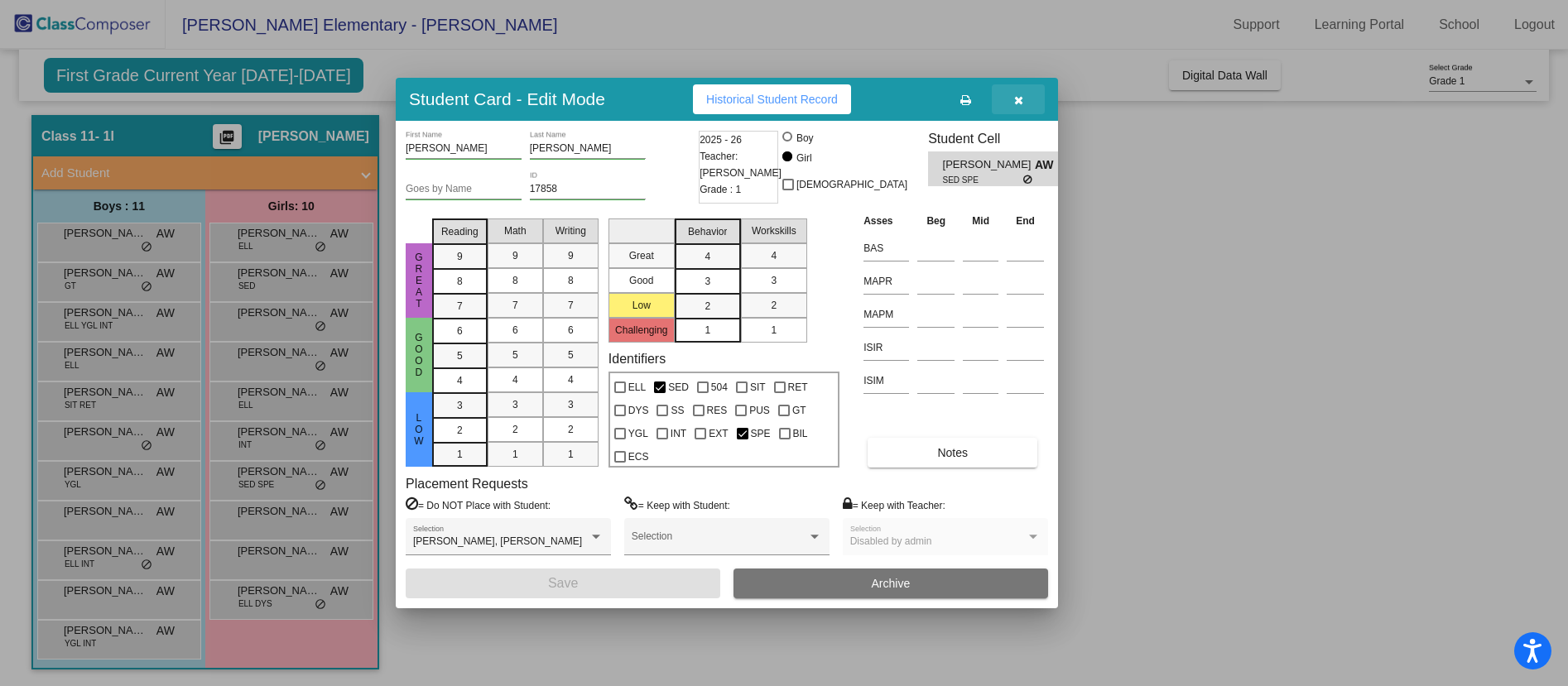
click at [1018, 101] on icon "button" at bounding box center [1018, 100] width 9 height 12
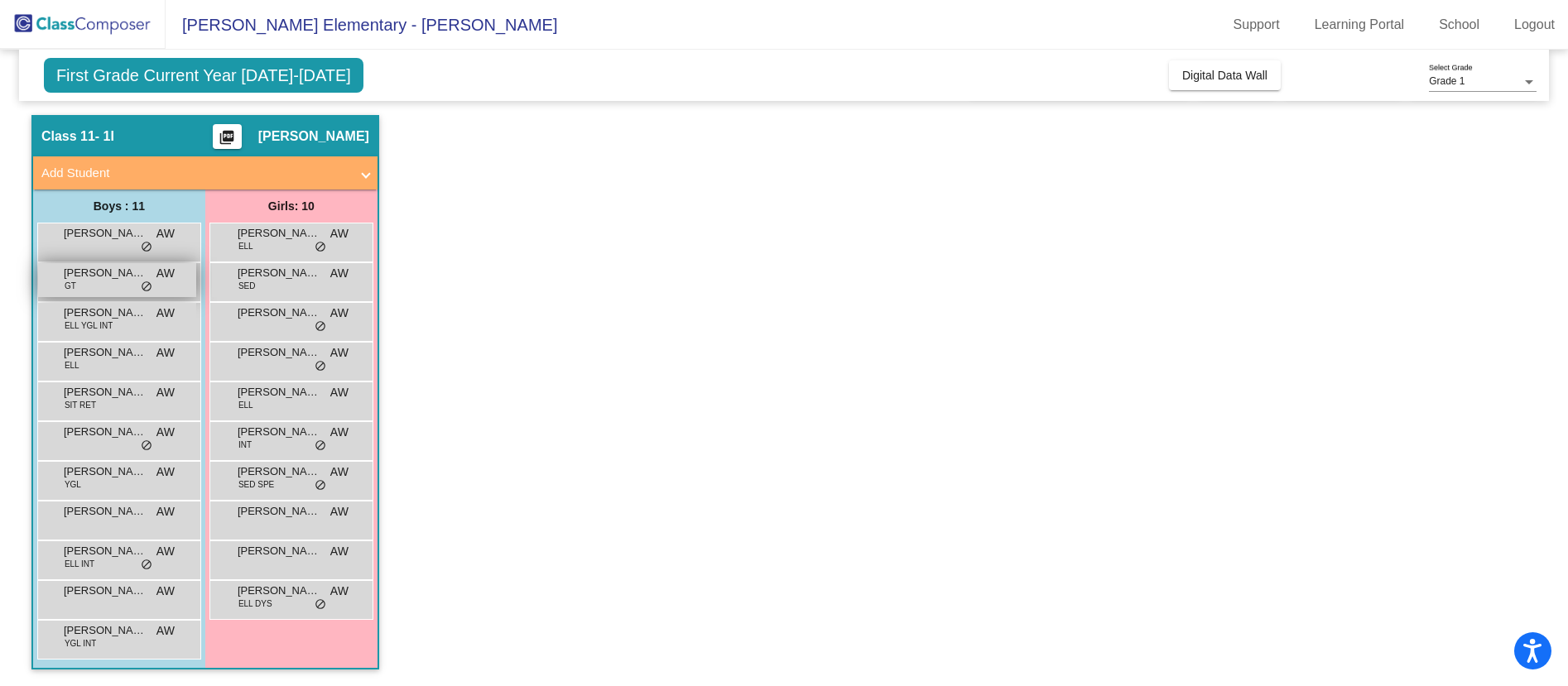
click at [143, 292] on span "do_not_disturb_alt" at bounding box center [147, 287] width 12 height 14
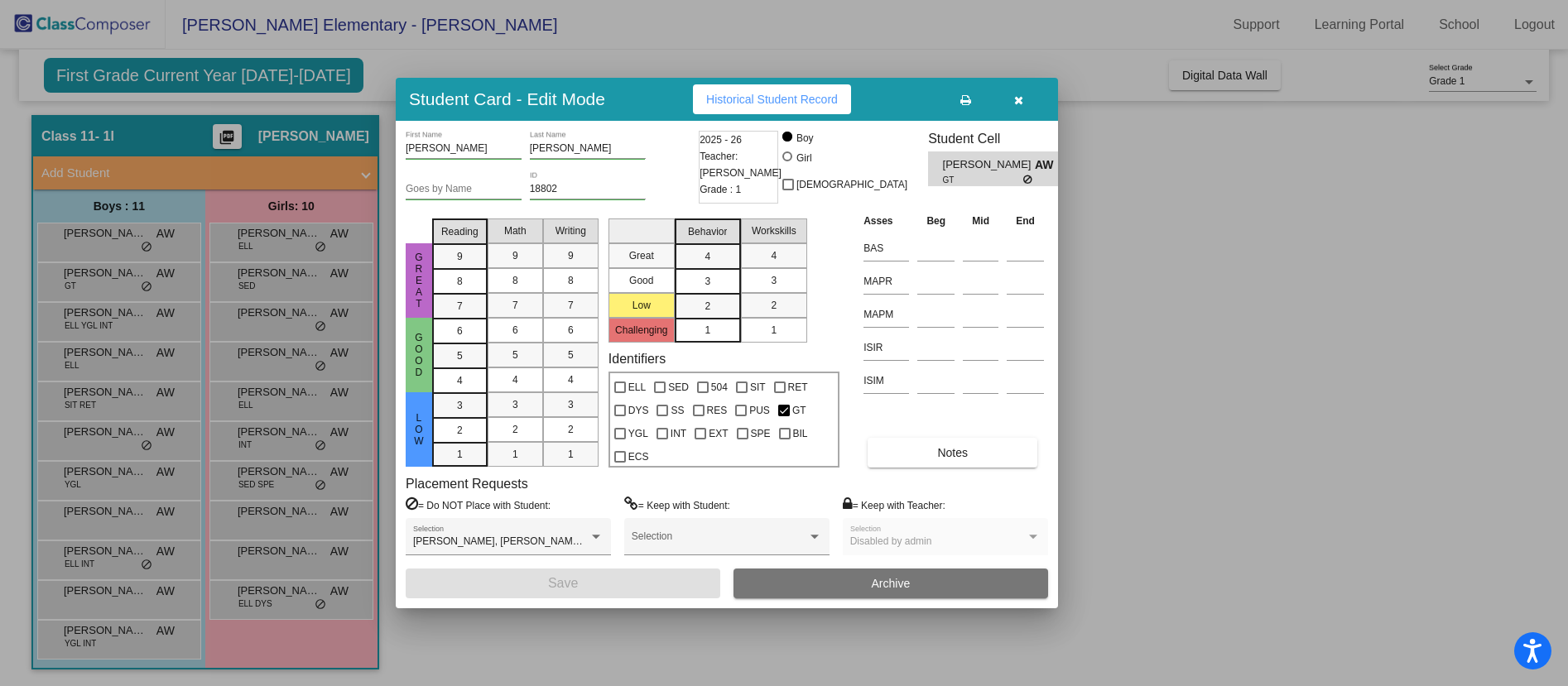
click at [1024, 105] on button "button" at bounding box center [1017, 99] width 53 height 30
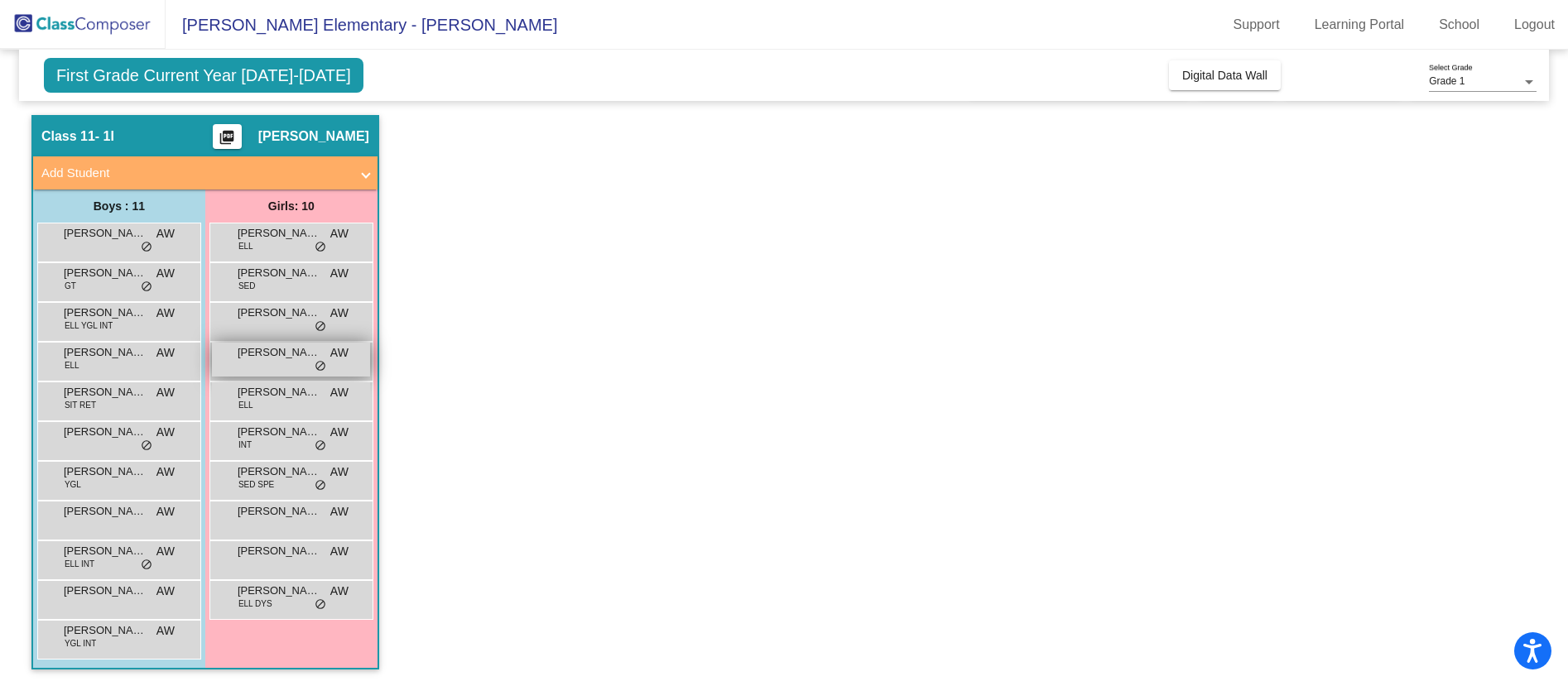
click at [366, 349] on div "Charlee Bailey AW lock do_not_disturb_alt" at bounding box center [290, 359] width 158 height 34
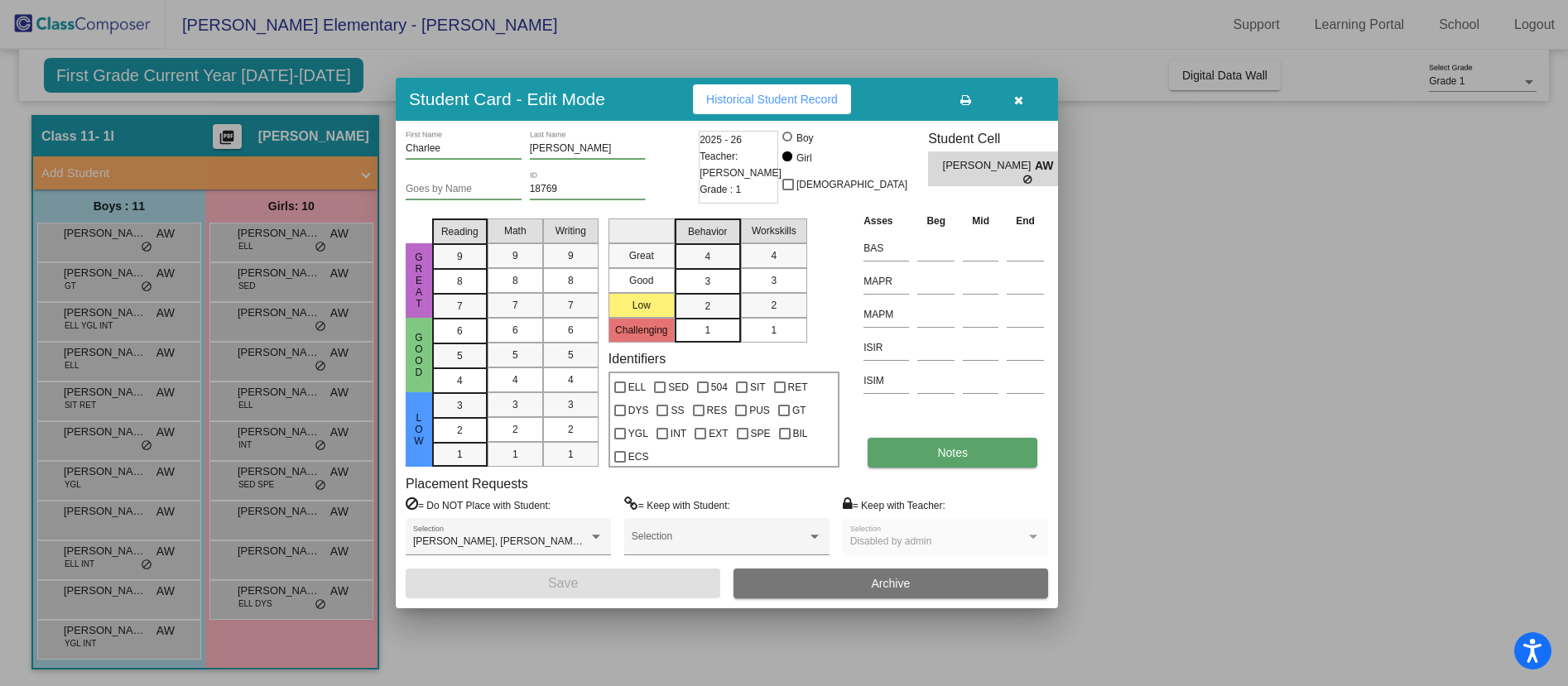
click at [976, 446] on button "Notes" at bounding box center [952, 452] width 170 height 30
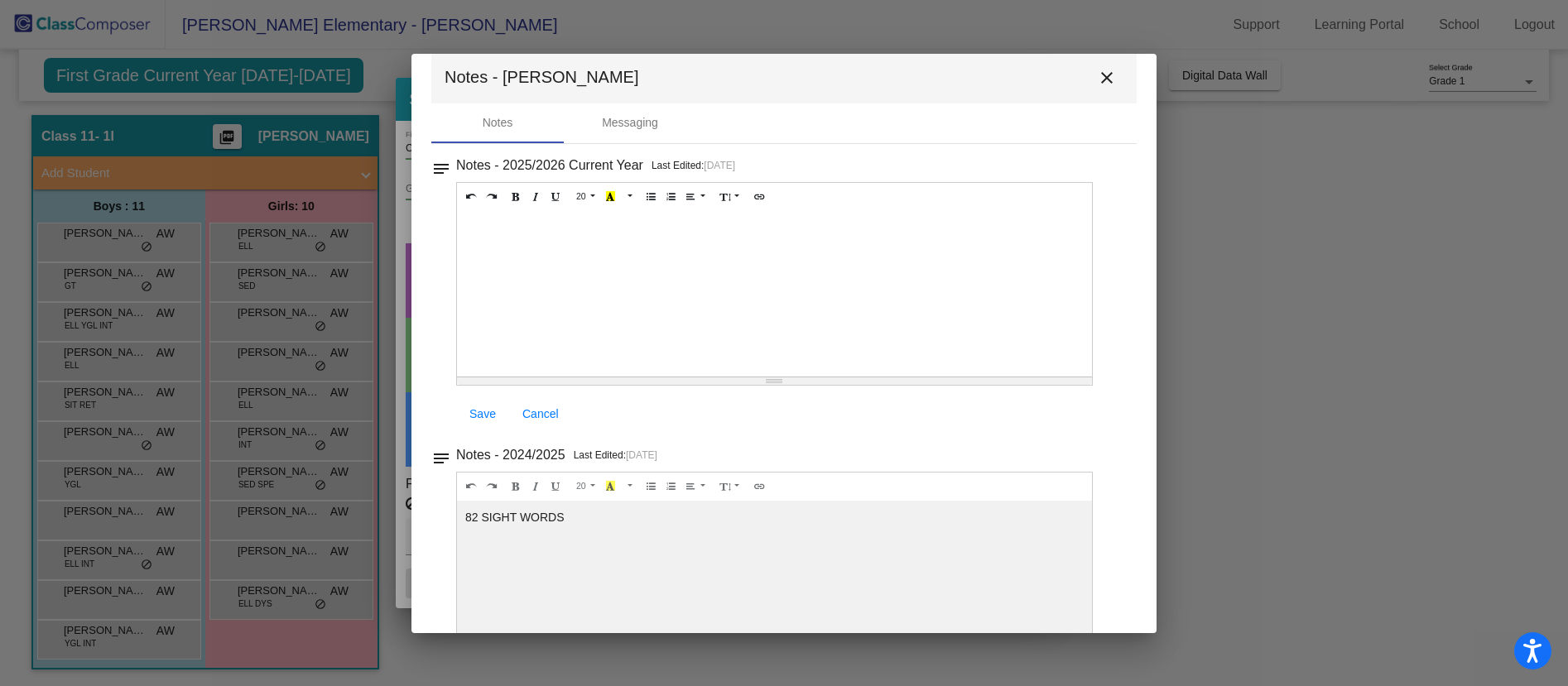
scroll to position [0, 0]
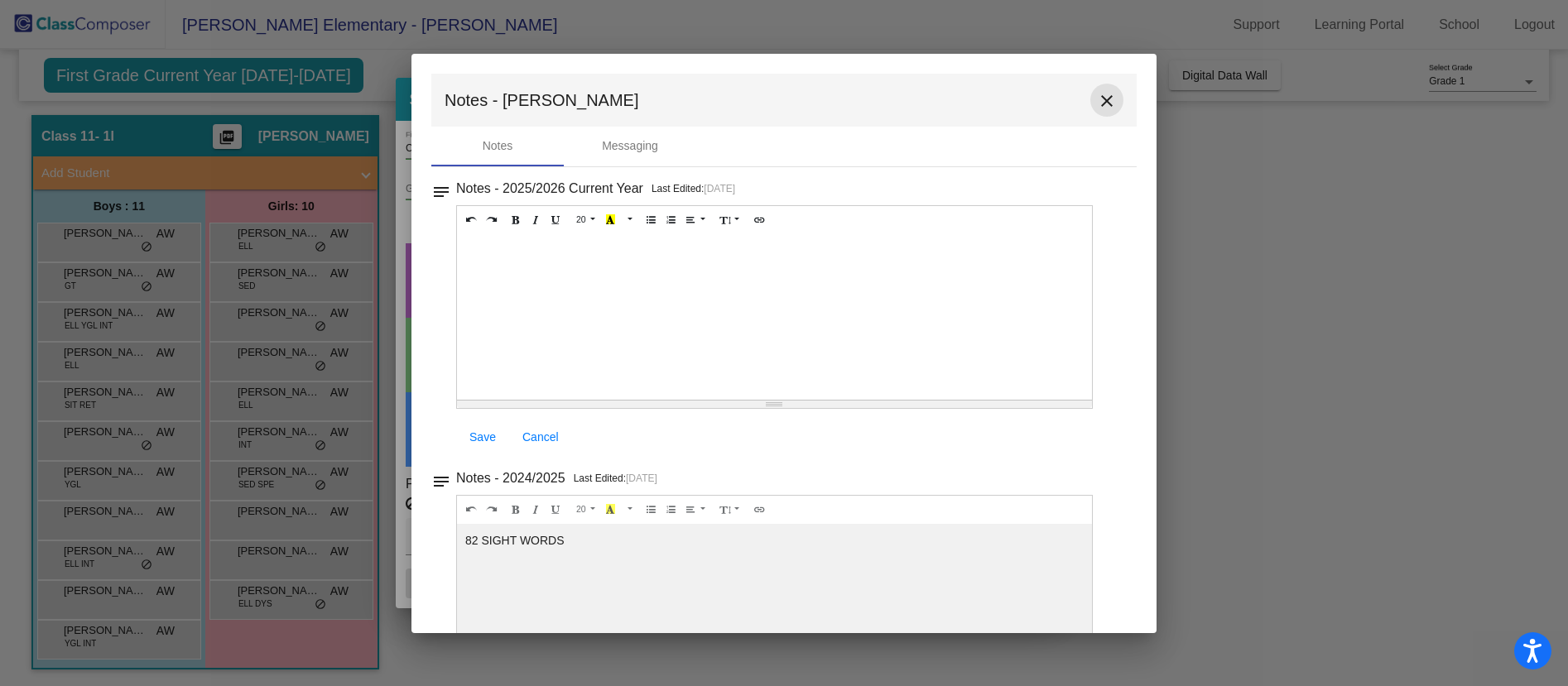
click at [1097, 107] on mat-icon "close" at bounding box center [1107, 101] width 20 height 20
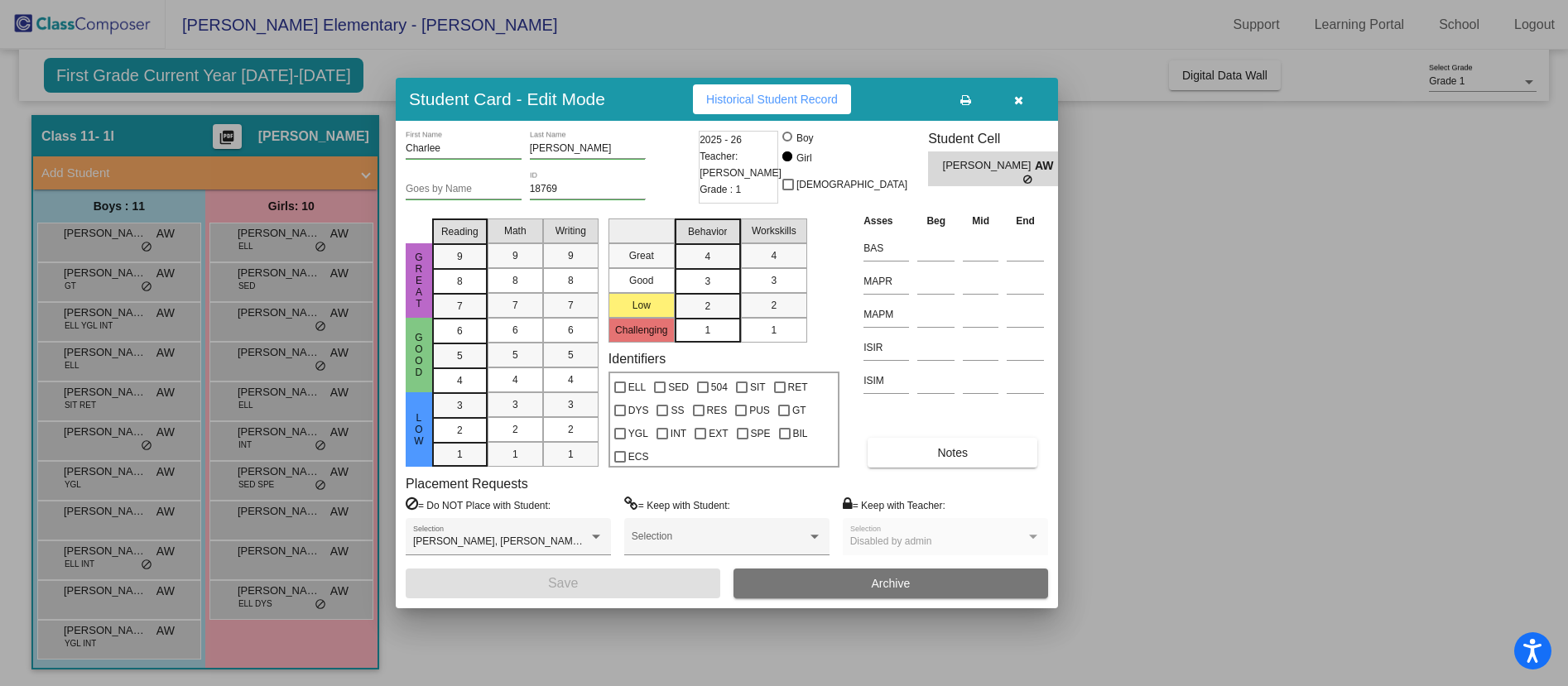
click at [1024, 100] on button "button" at bounding box center [1017, 99] width 53 height 30
